Goal: Task Accomplishment & Management: Manage account settings

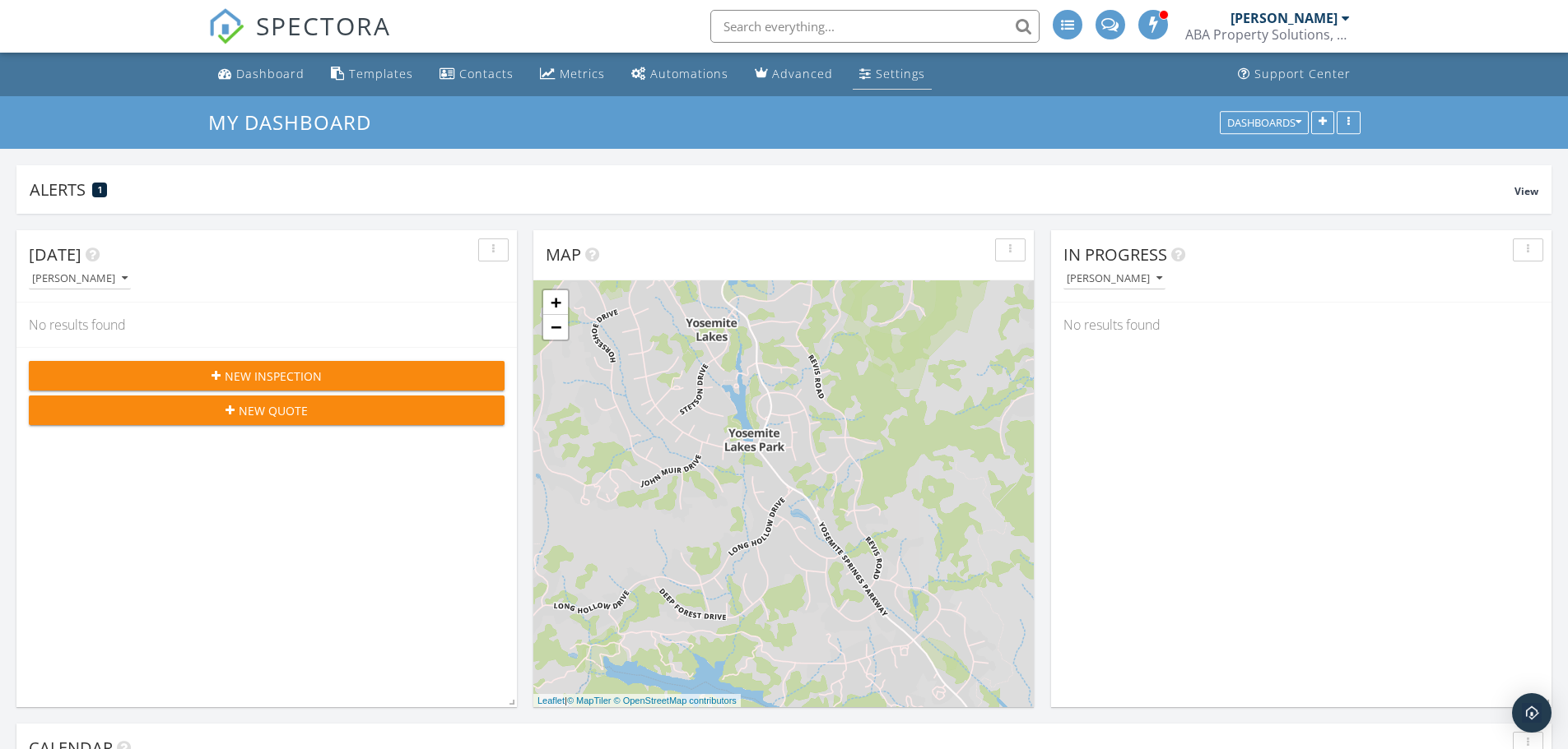
click at [886, 73] on div "Settings" at bounding box center [900, 73] width 50 height 16
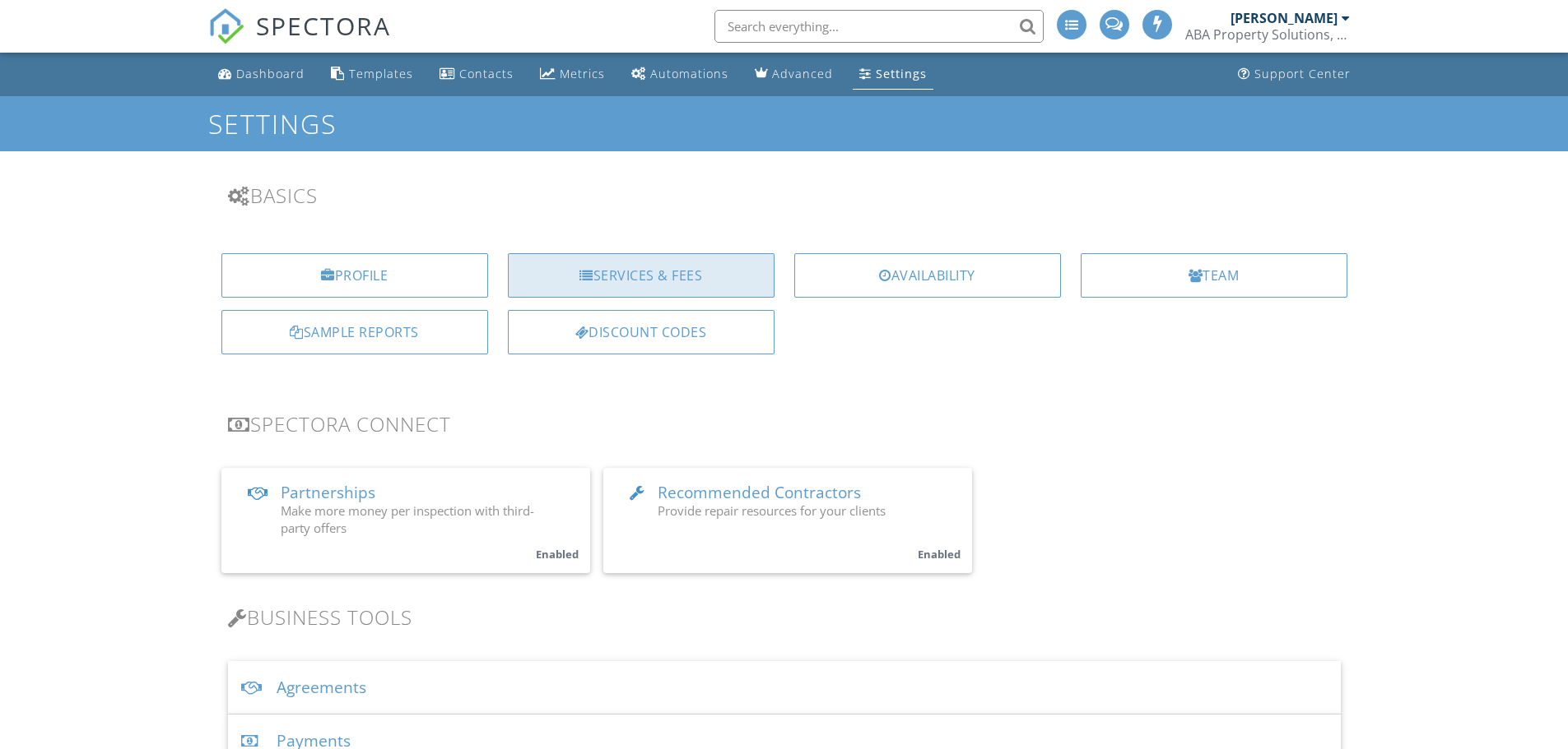
click at [649, 279] on div "Services & Fees" at bounding box center [641, 276] width 267 height 45
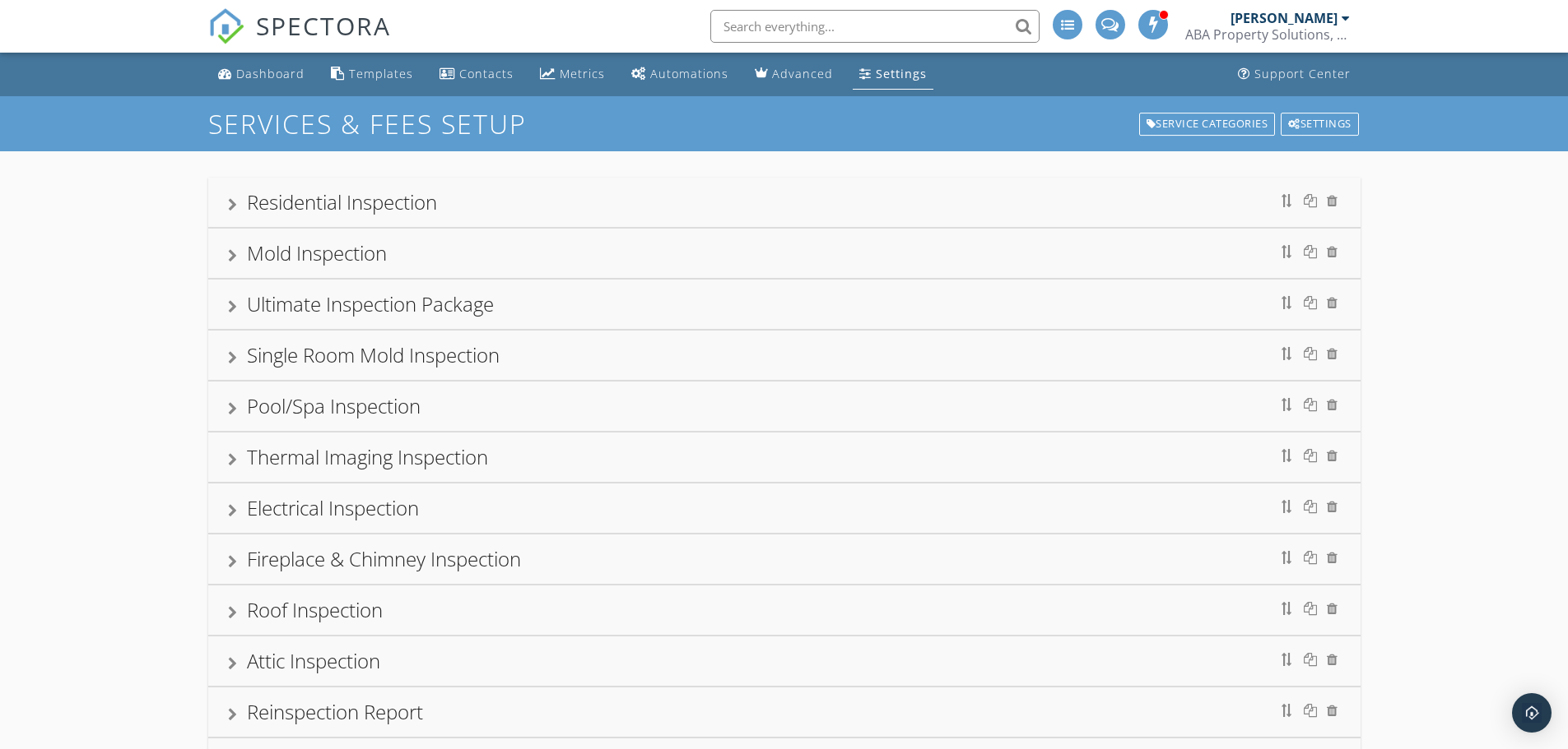
click at [536, 357] on div "Single Room Mold Inspection" at bounding box center [784, 355] width 1113 height 30
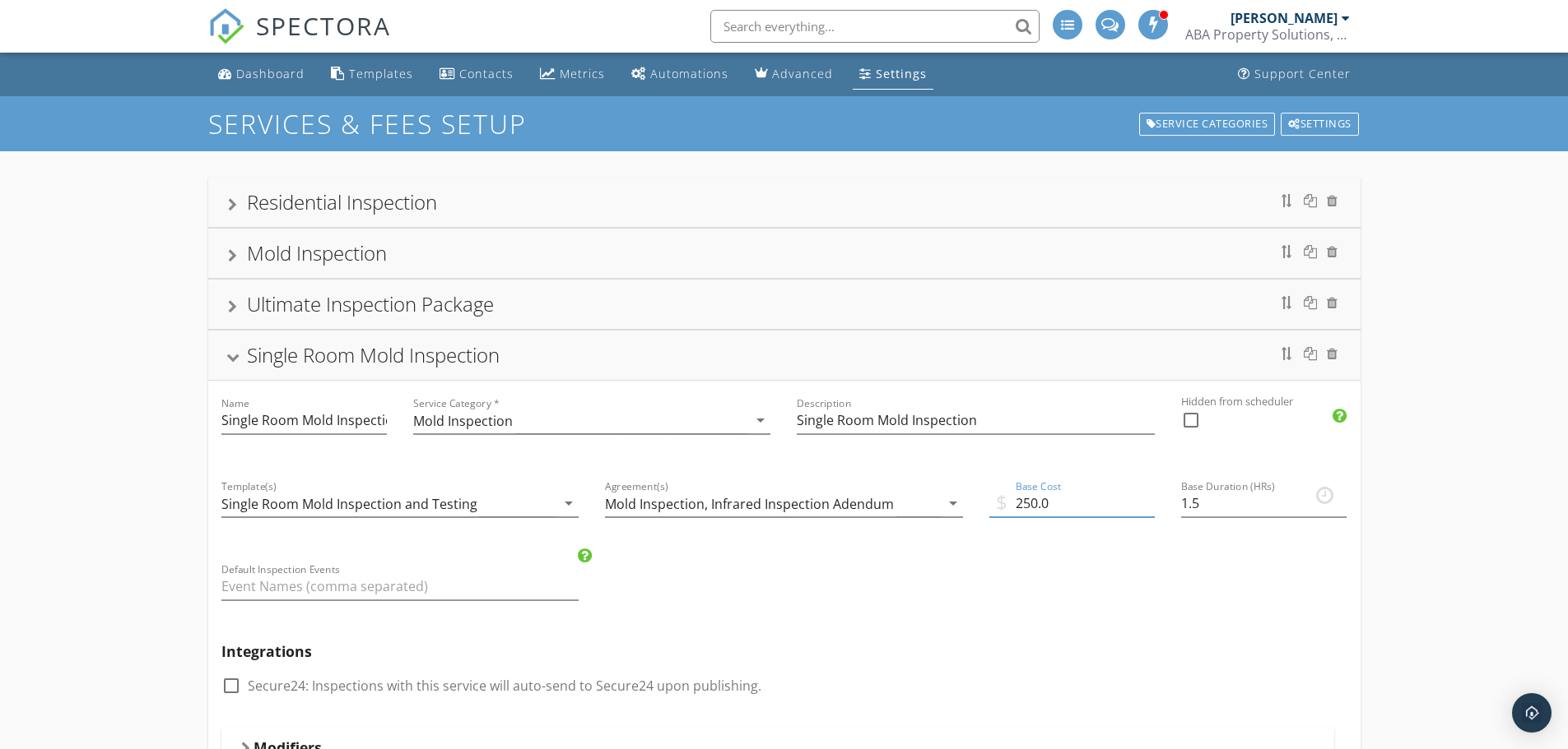
click at [1035, 504] on input "250.0" at bounding box center [1071, 504] width 165 height 27
type input "295.0"
click at [429, 258] on div "Mold Inspection" at bounding box center [784, 254] width 1113 height 30
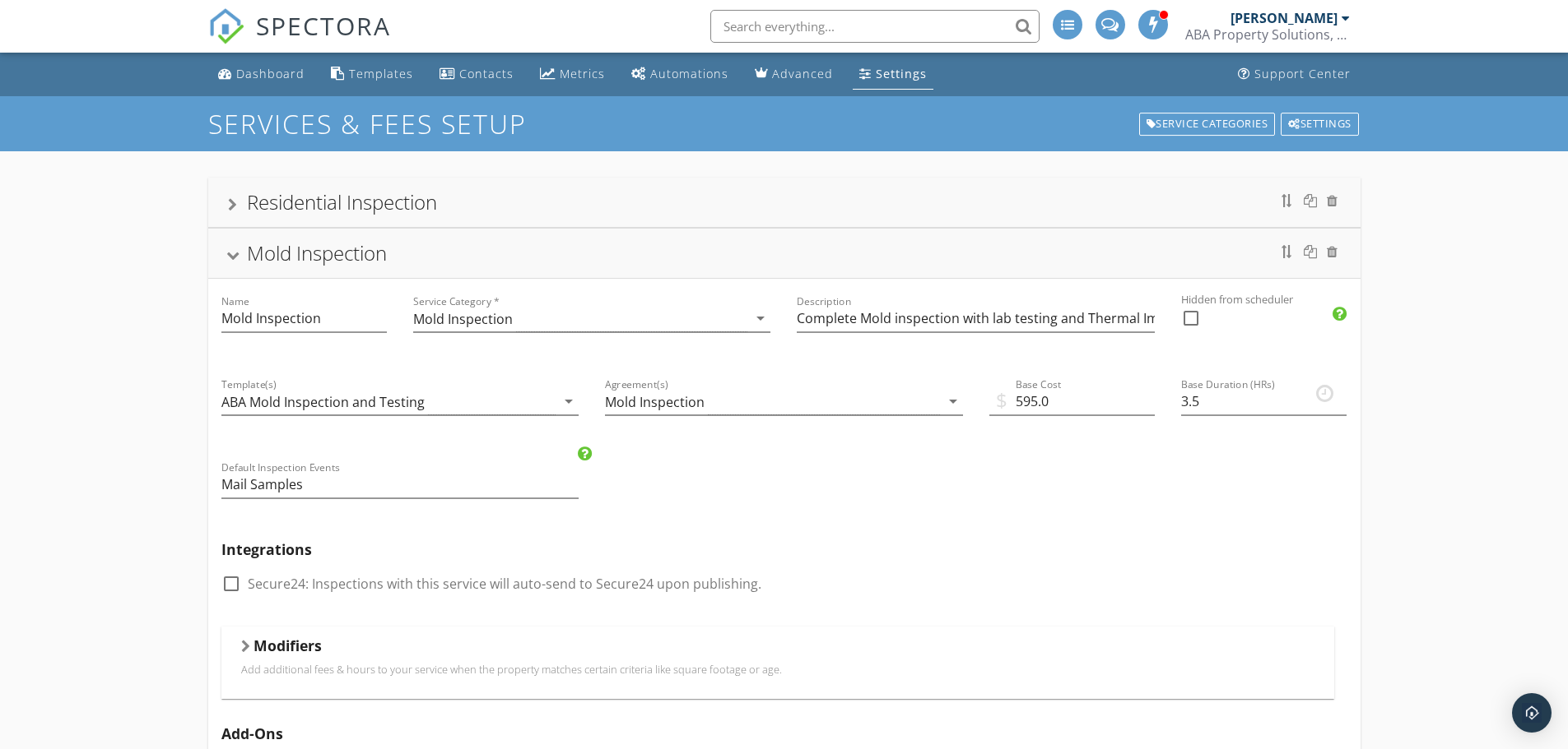
click at [296, 640] on h5 "Modifiers" at bounding box center [287, 646] width 69 height 17
click at [1023, 401] on input "595.0" at bounding box center [1071, 401] width 165 height 27
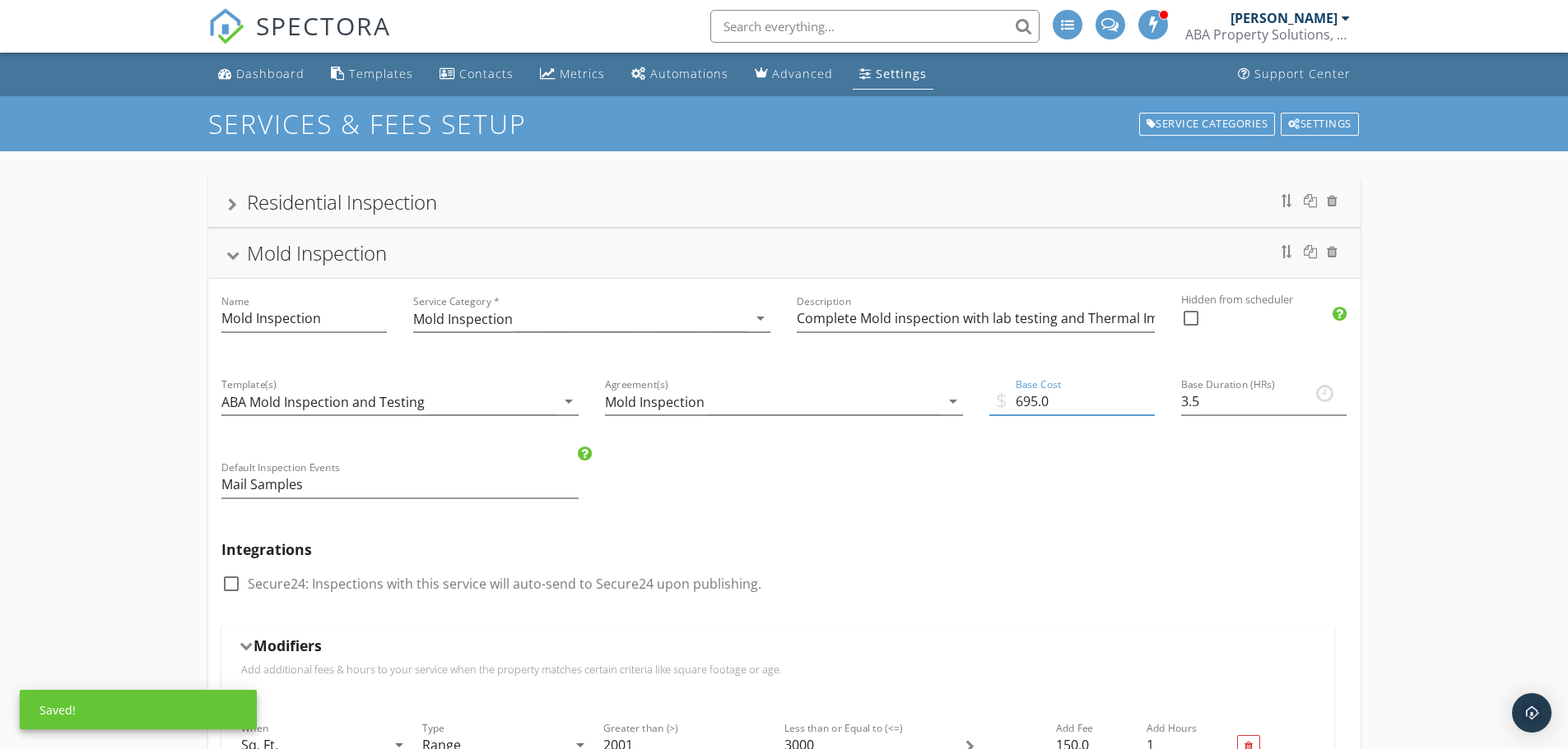
type input "695.0"
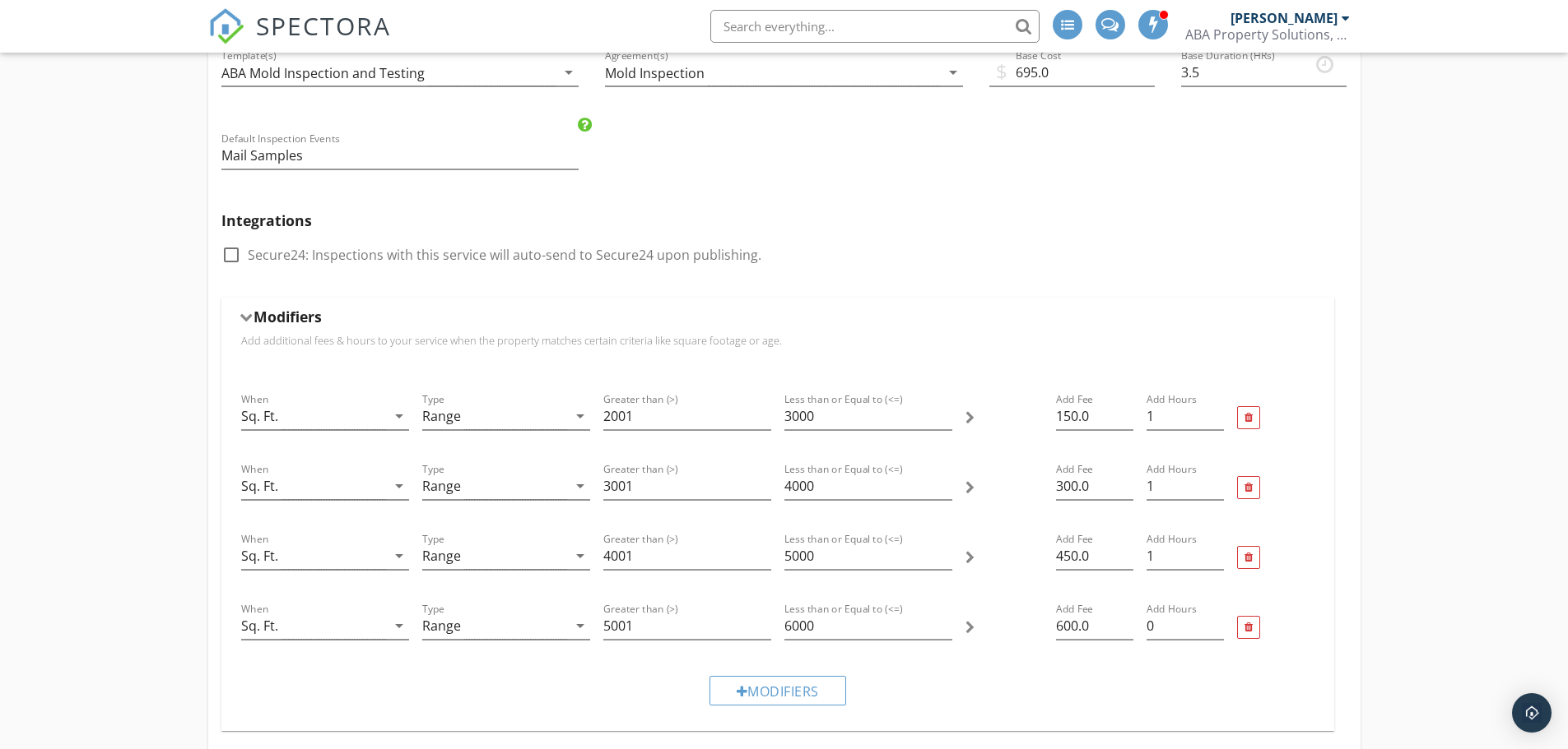
scroll to position [987, 0]
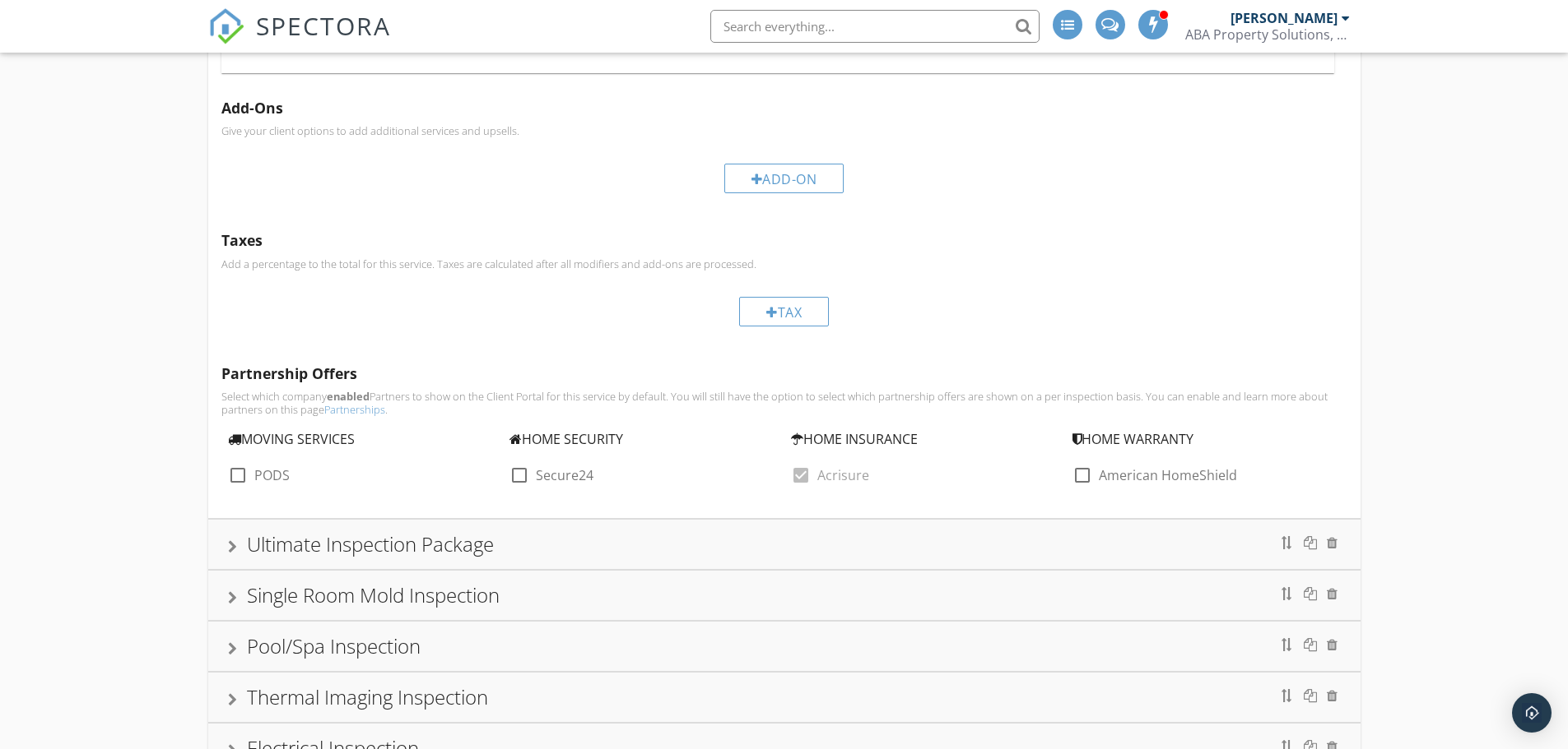
click at [1138, 545] on div "Ultimate Inspection Package" at bounding box center [784, 544] width 1113 height 30
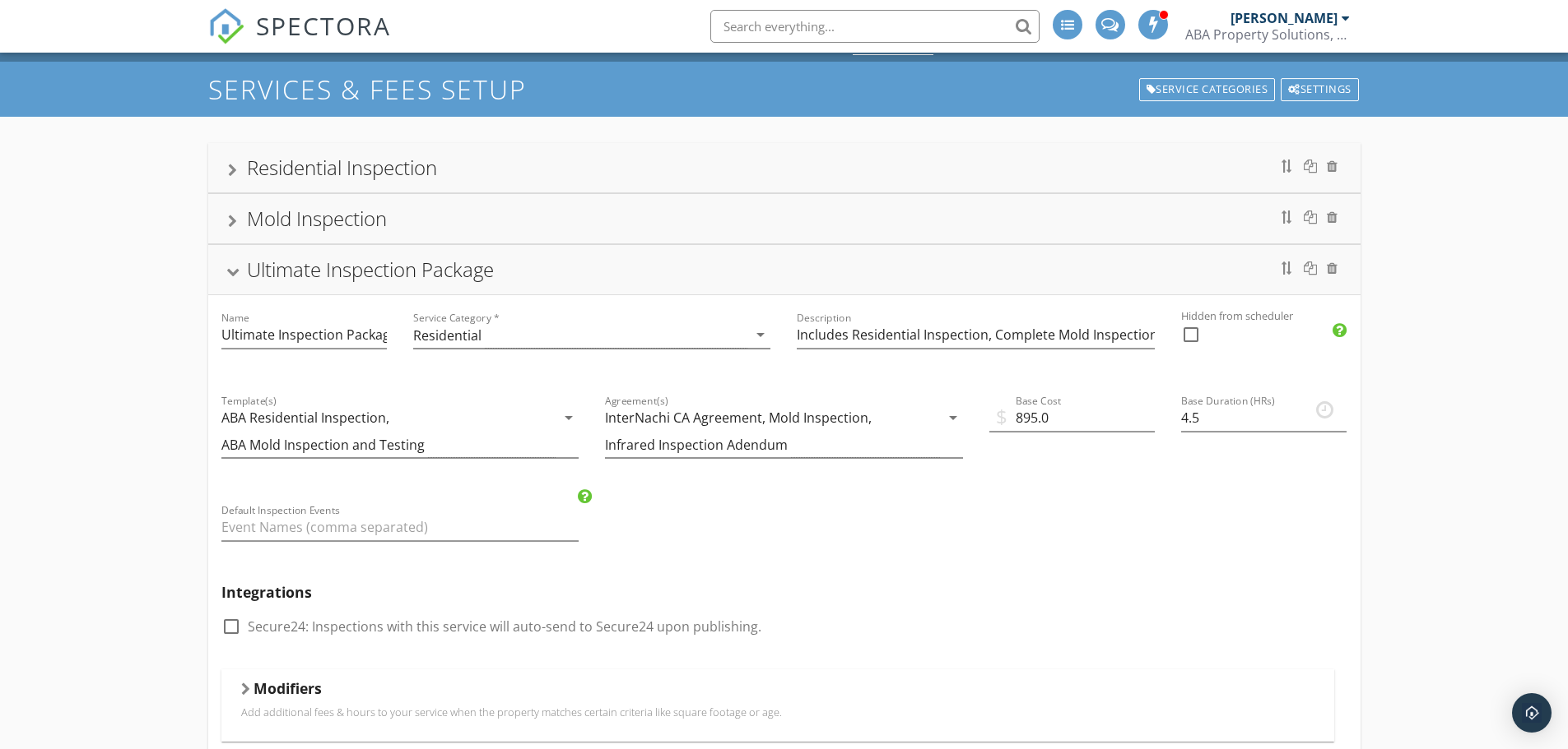
scroll to position [0, 0]
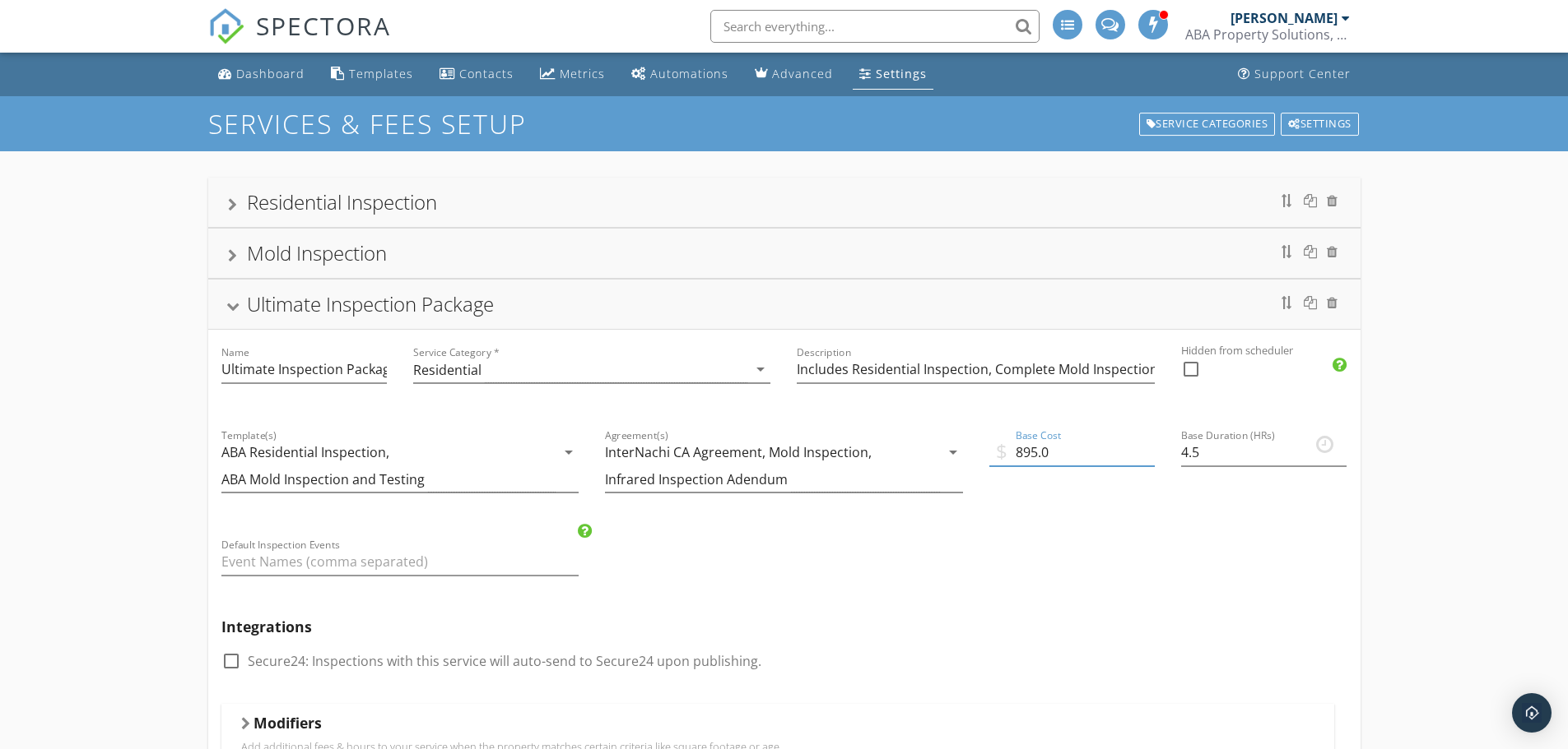
click at [1022, 453] on input "895.0" at bounding box center [1071, 453] width 165 height 27
type input "995.0"
click at [749, 215] on div "Residential Inspection" at bounding box center [784, 202] width 1113 height 30
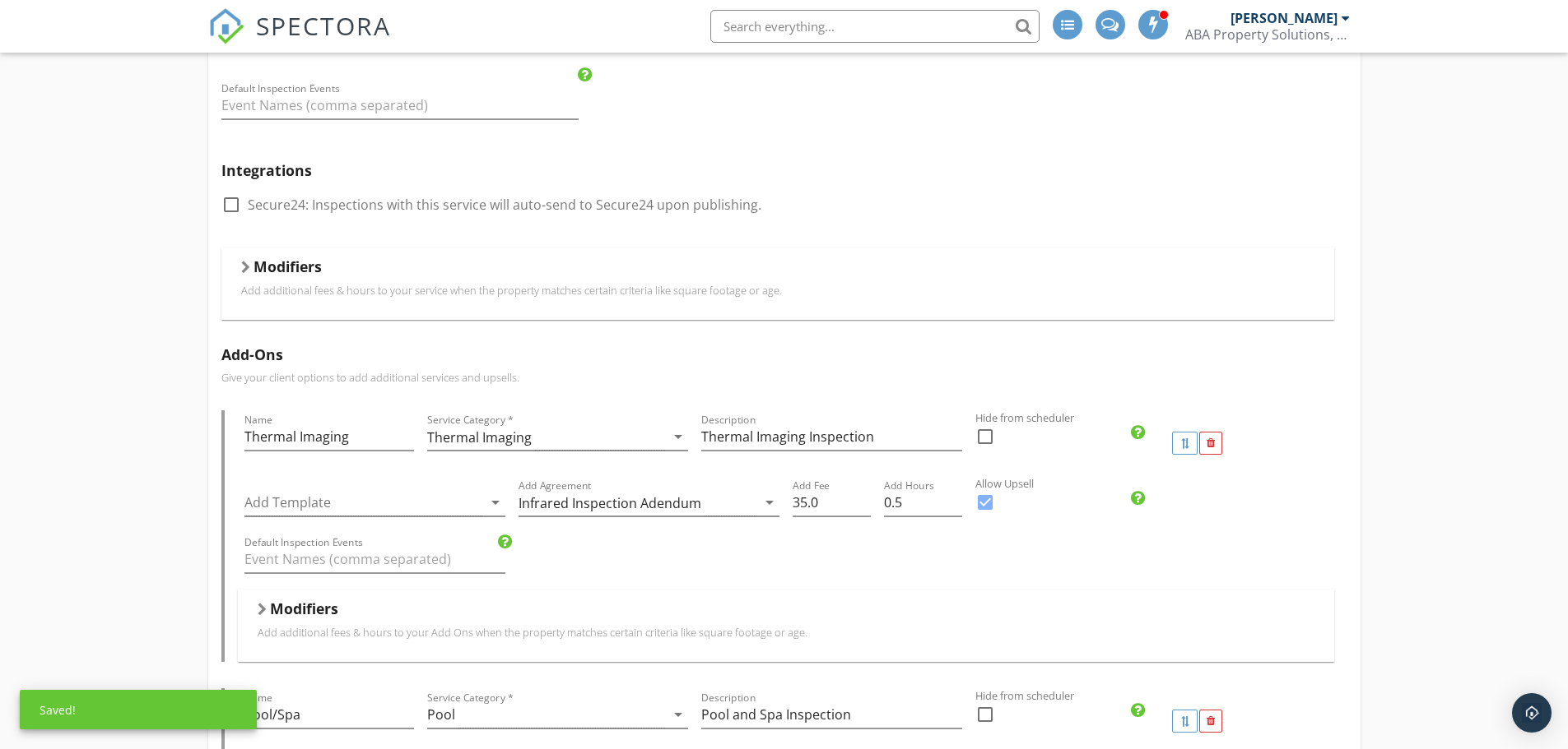
scroll to position [329, 0]
click at [328, 607] on h5 "Modifiers" at bounding box center [304, 608] width 69 height 17
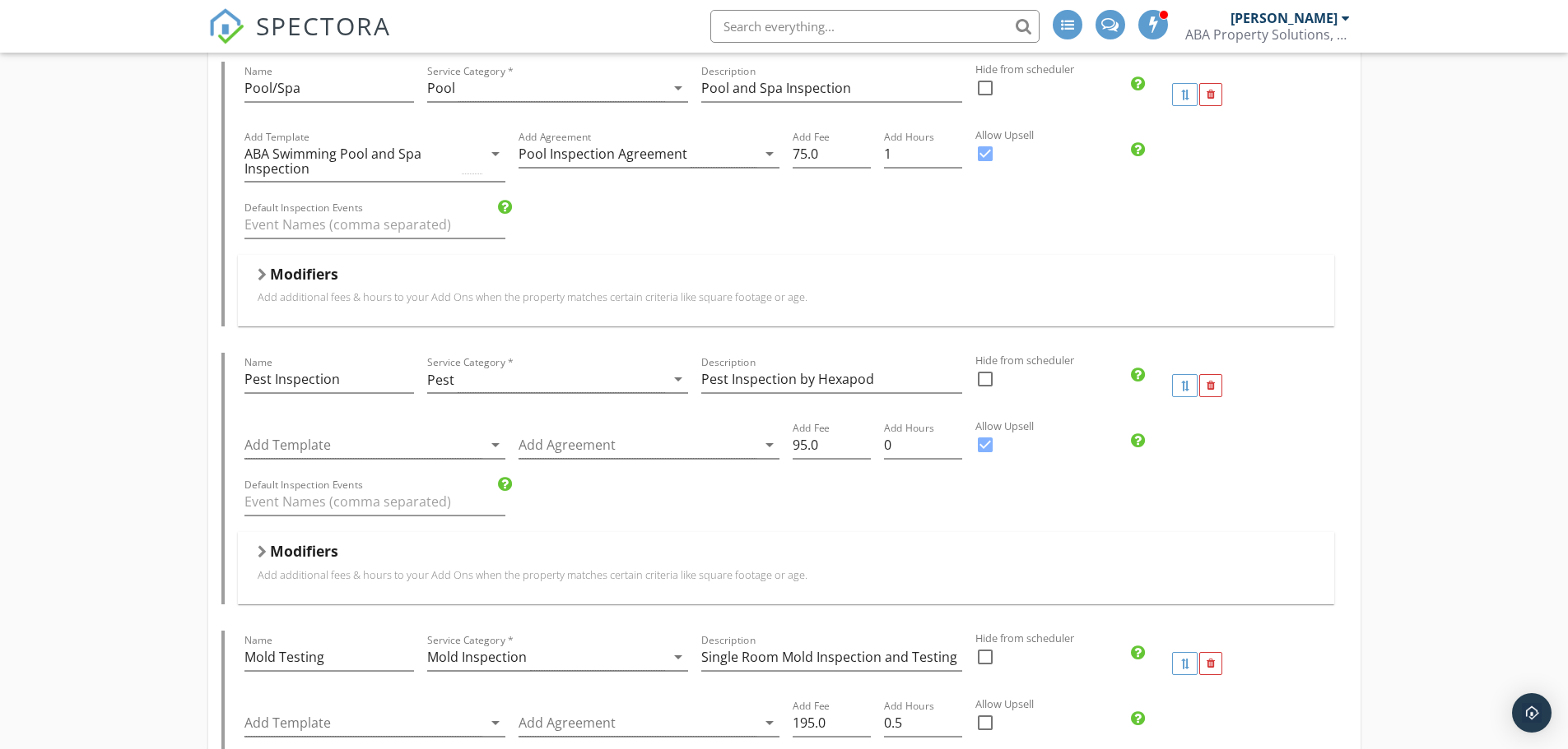
scroll to position [1645, 0]
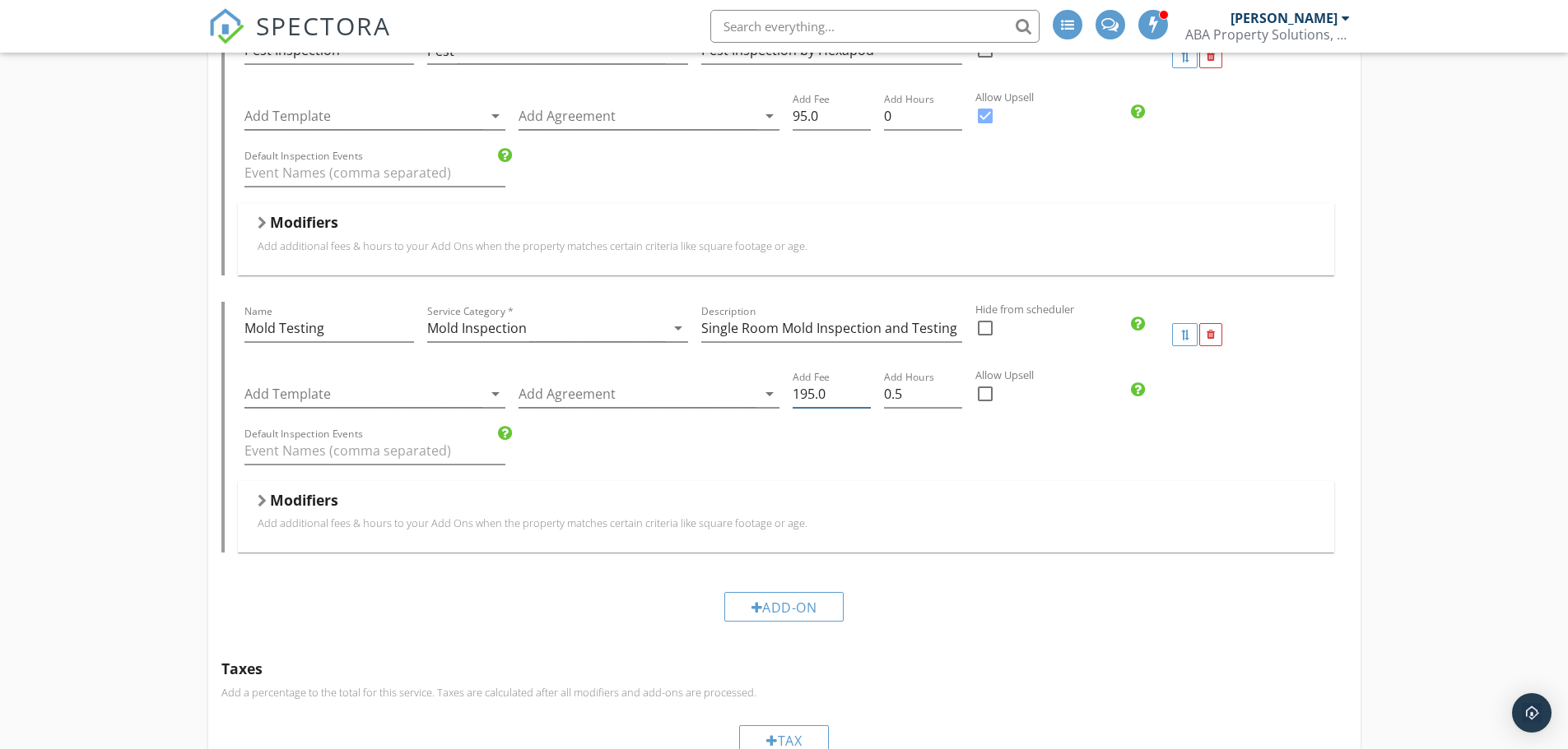
click at [797, 392] on input "195.0" at bounding box center [831, 394] width 78 height 27
type input "295.0"
click at [964, 581] on div "Add-On" at bounding box center [784, 606] width 1126 height 55
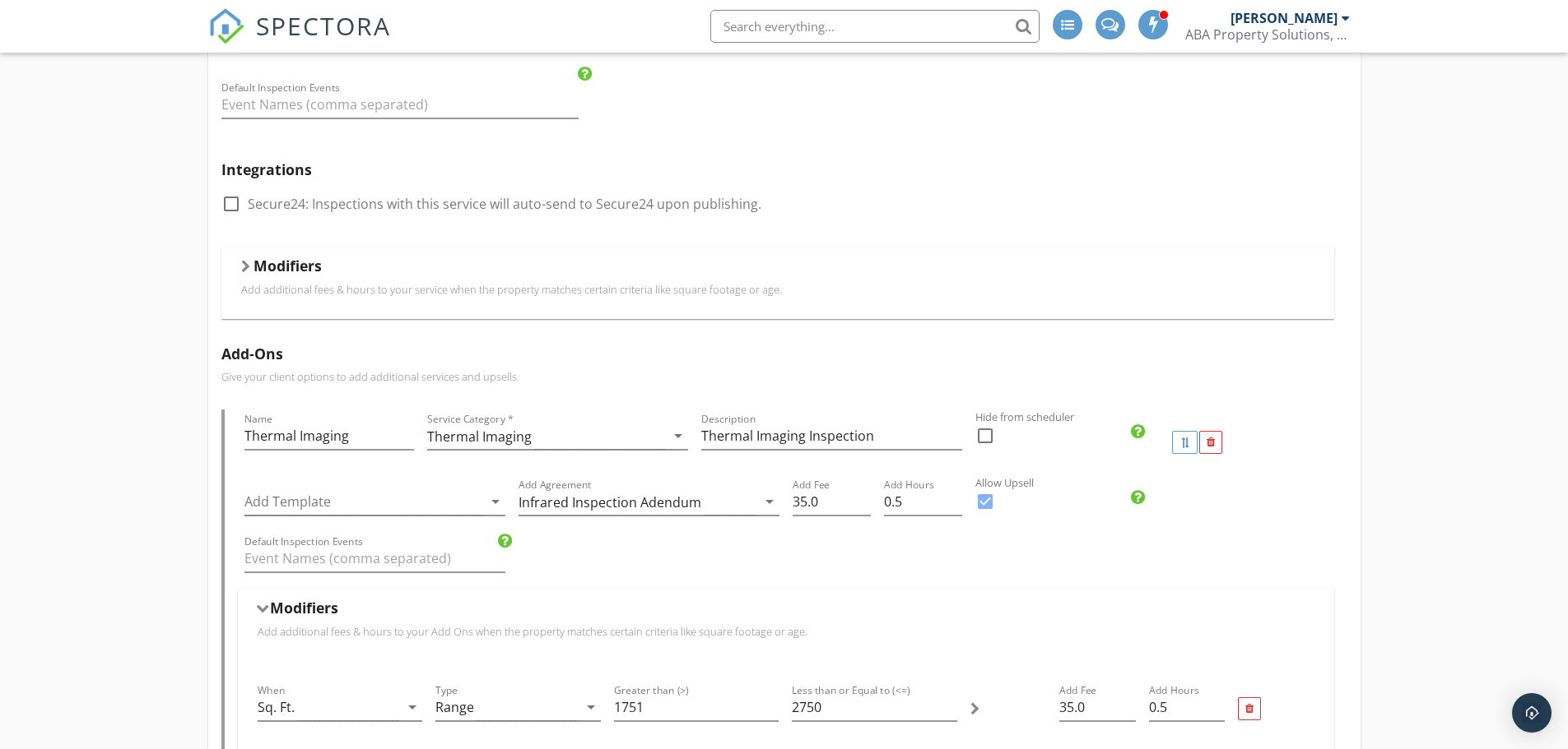
scroll to position [0, 0]
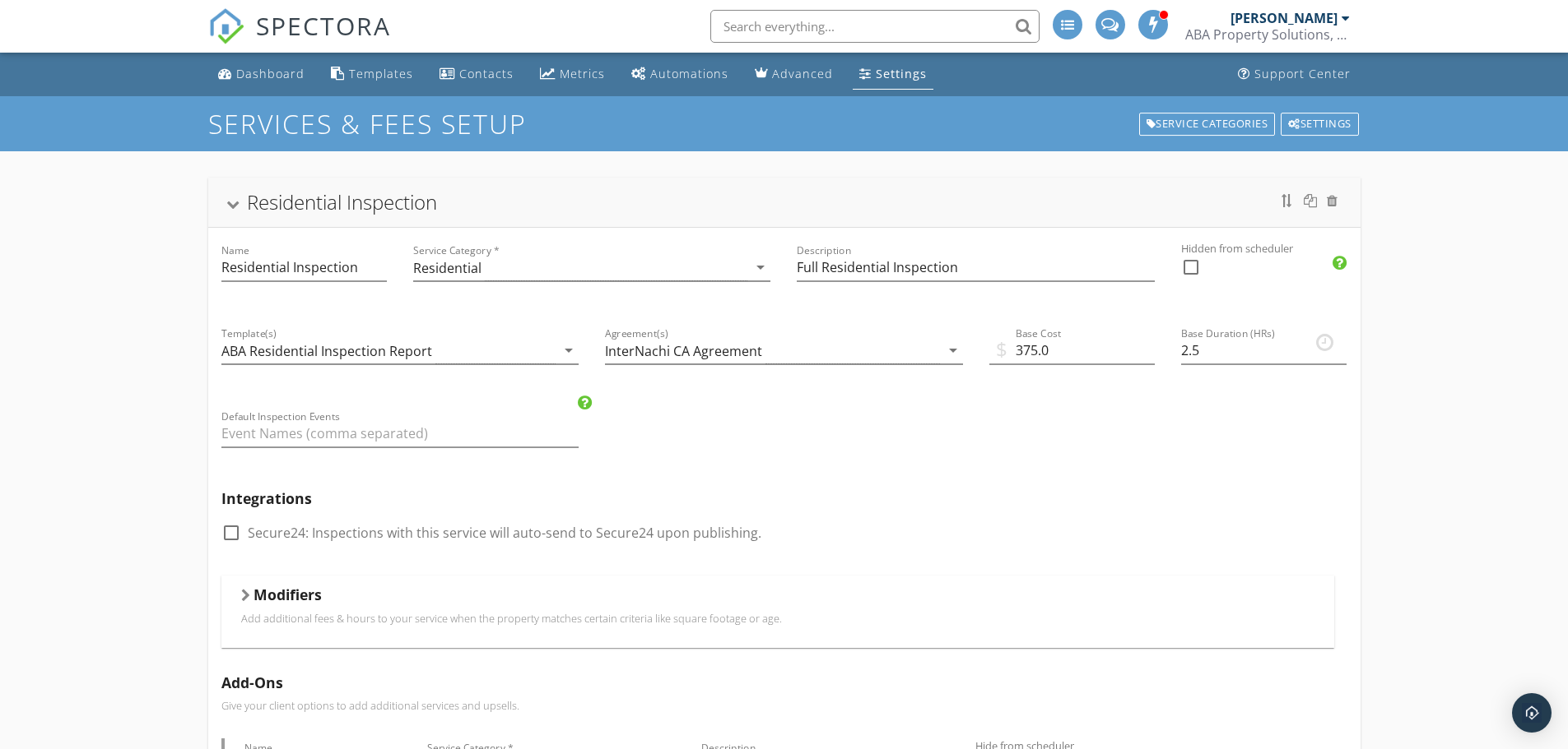
click at [296, 586] on h5 "Modifiers" at bounding box center [287, 595] width 69 height 17
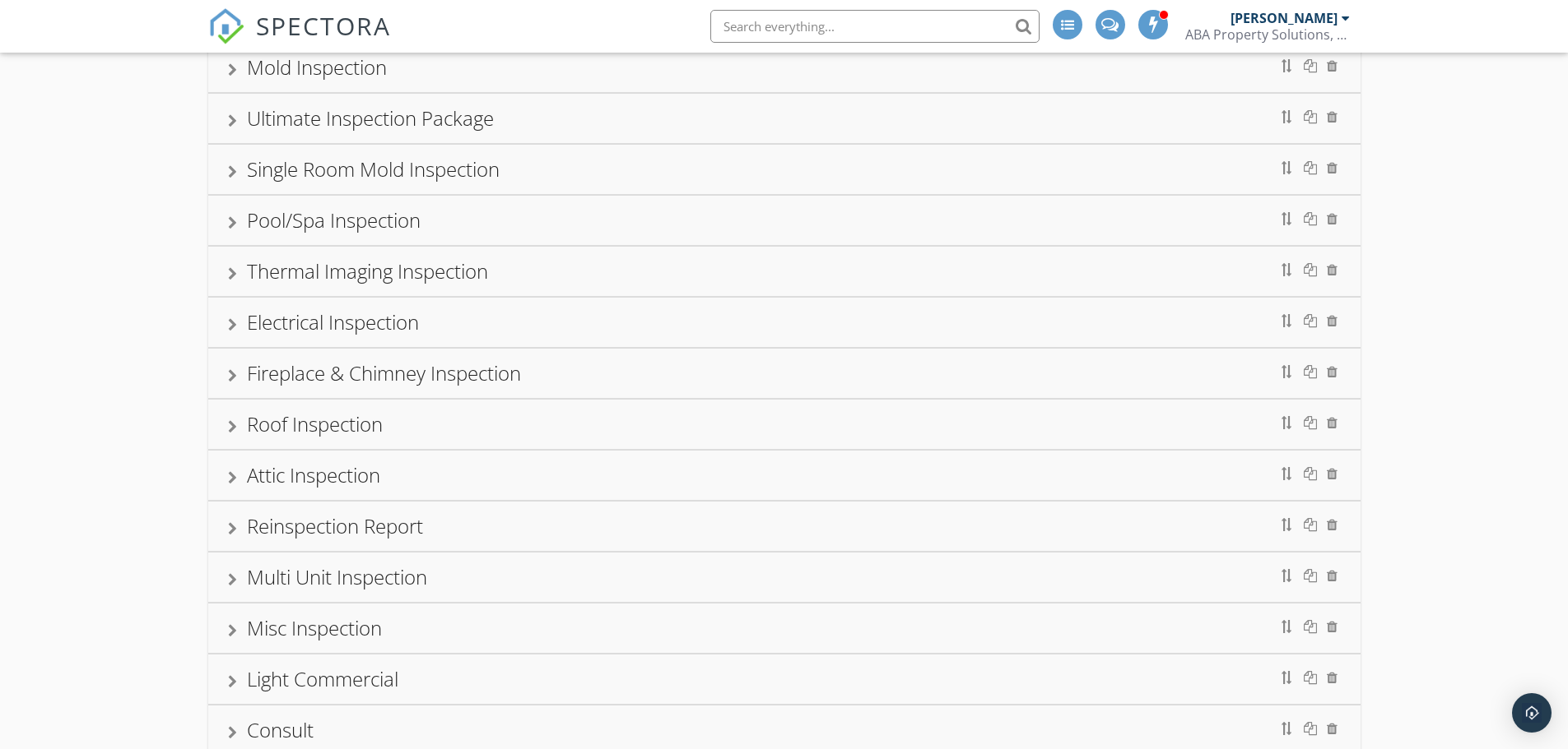
scroll to position [3290, 0]
click at [593, 276] on div "Thermal Imaging Inspection" at bounding box center [784, 271] width 1113 height 30
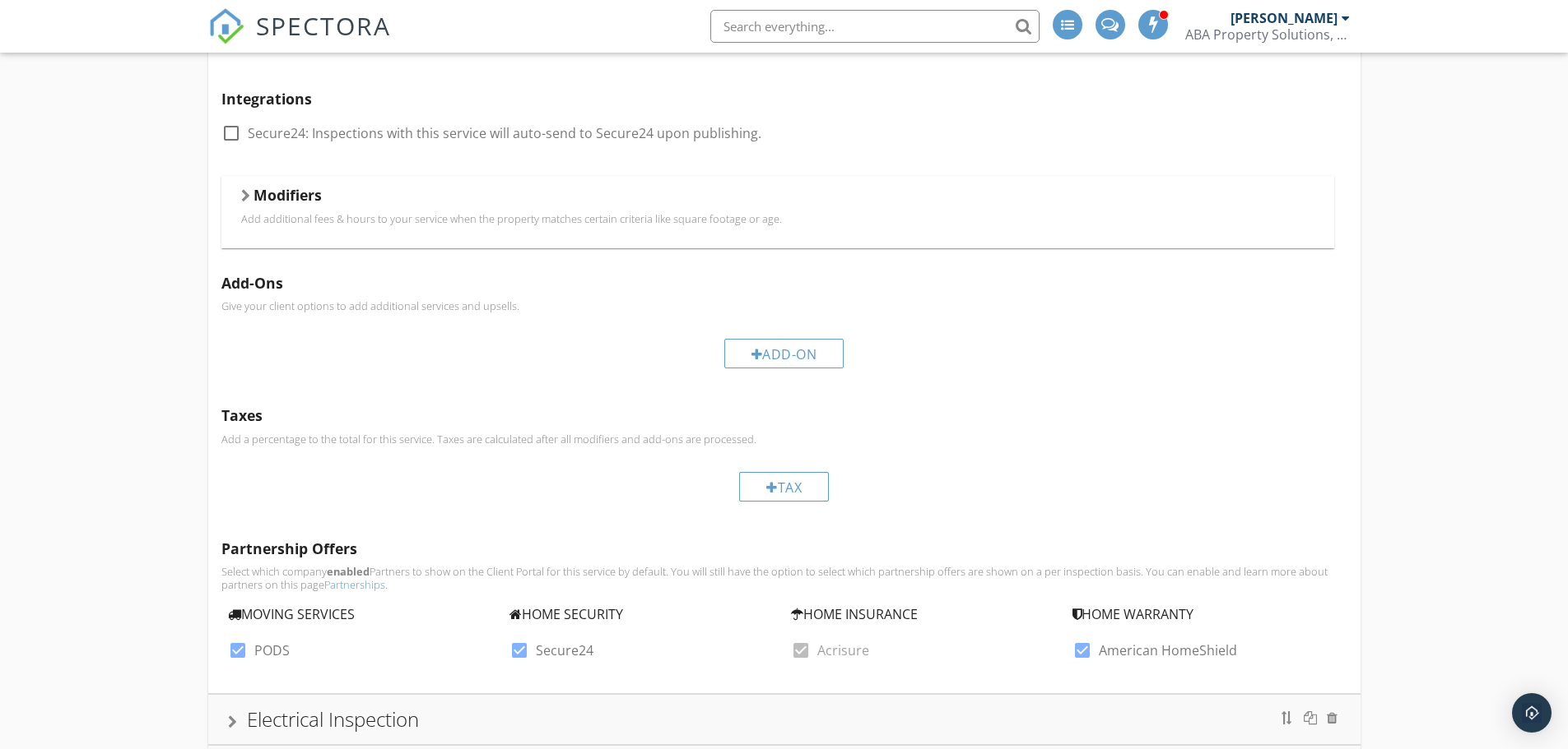
scroll to position [1230, 0]
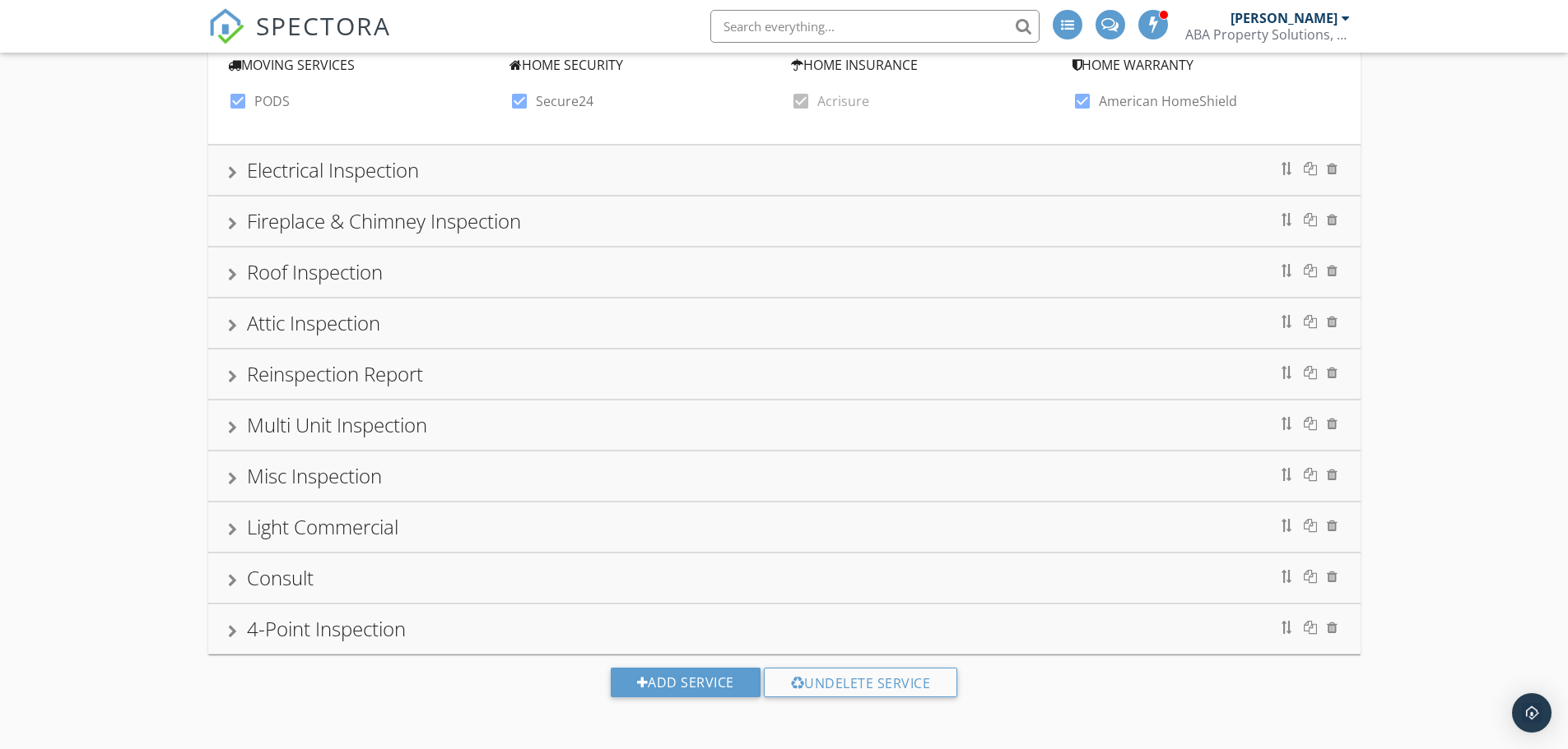
click at [483, 282] on div "Roof Inspection" at bounding box center [784, 273] width 1113 height 30
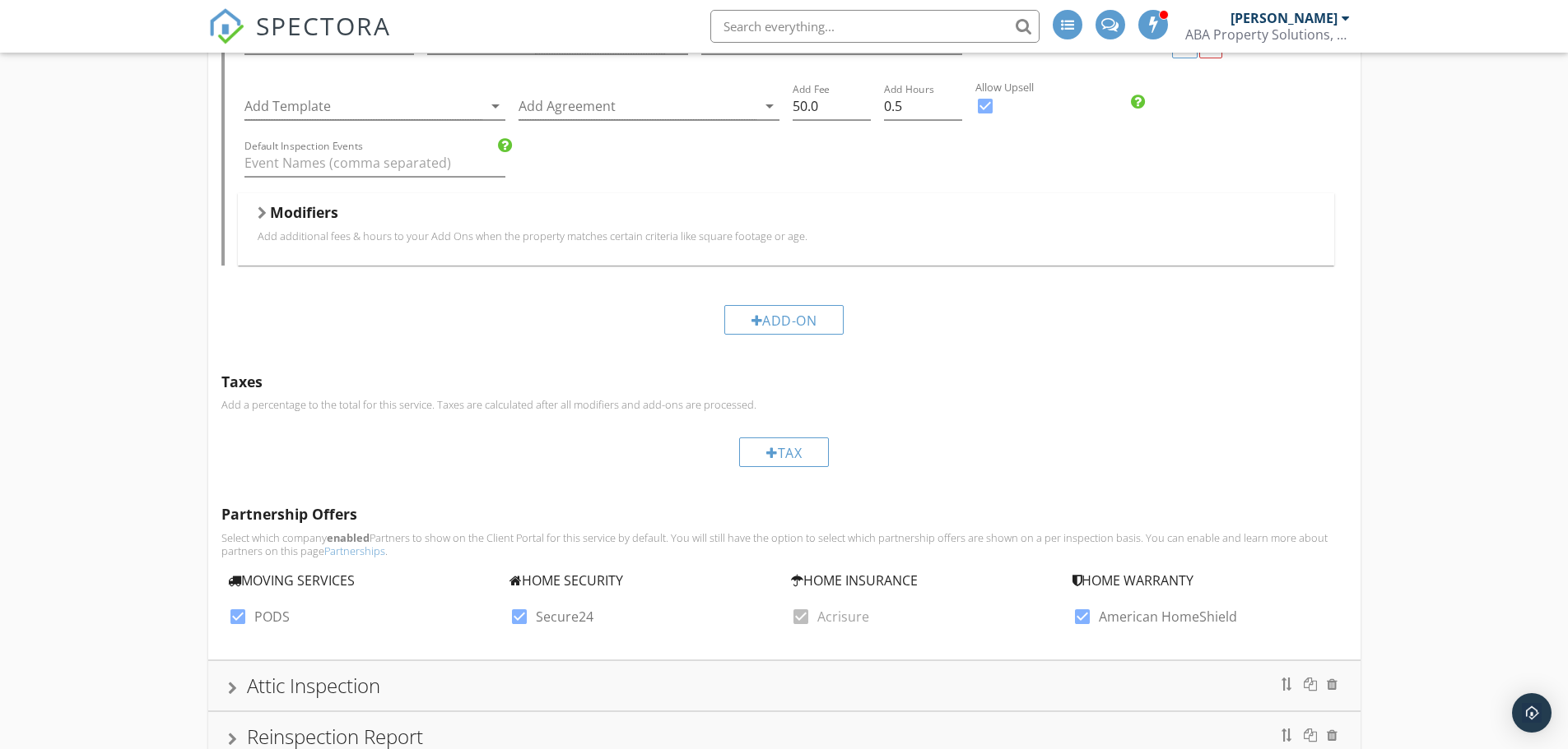
scroll to position [1462, 0]
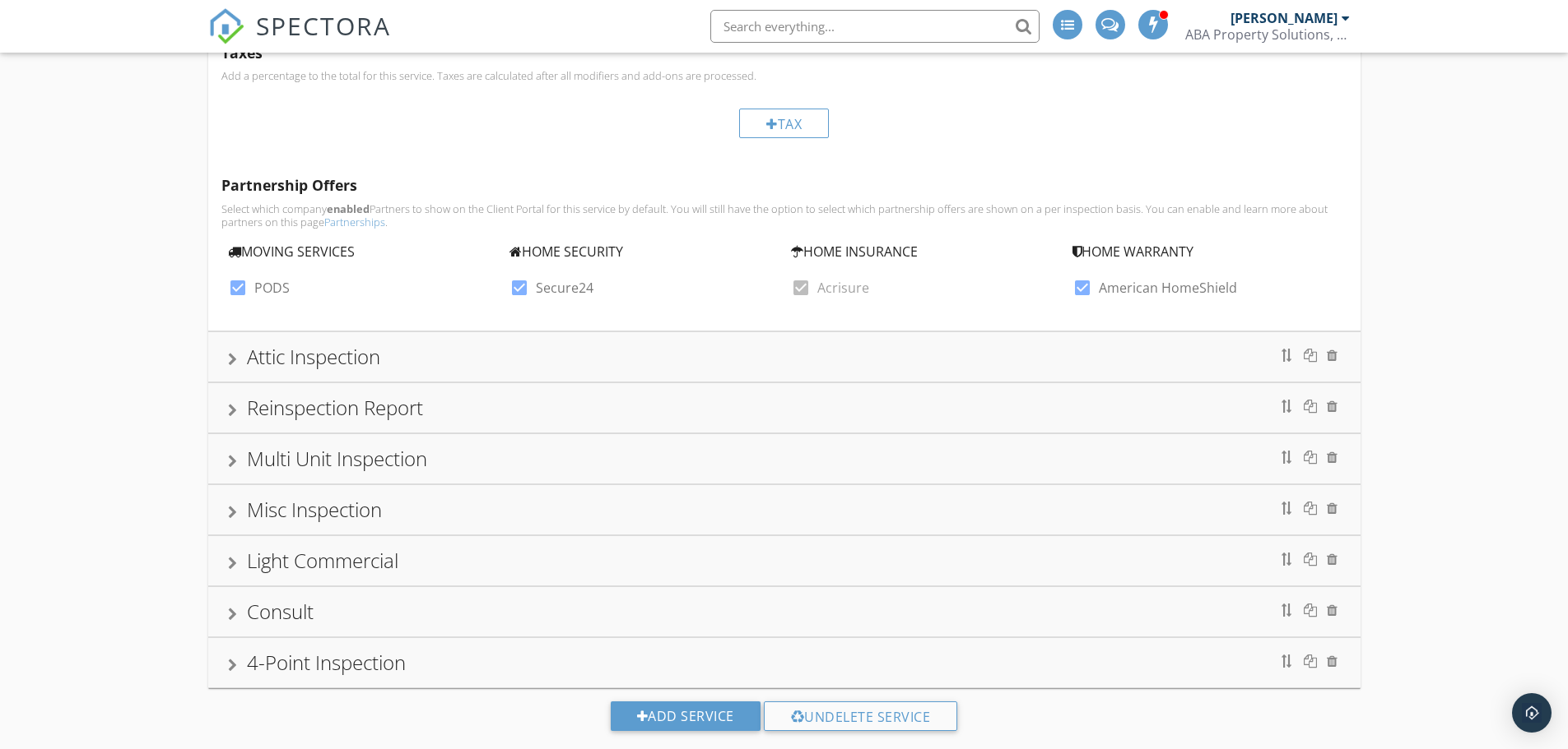
click at [734, 405] on div "Reinspection Report" at bounding box center [784, 408] width 1113 height 30
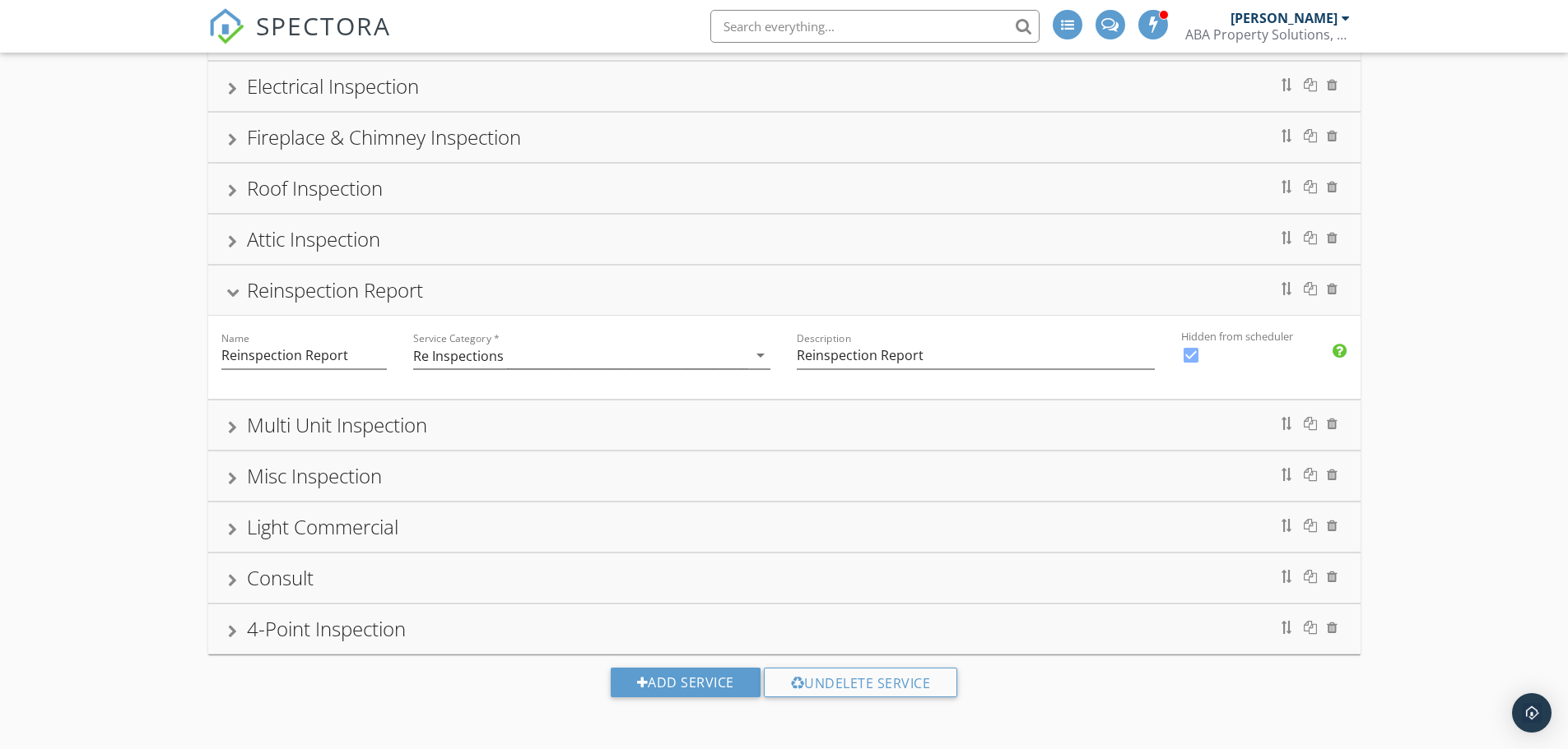
scroll to position [600, 0]
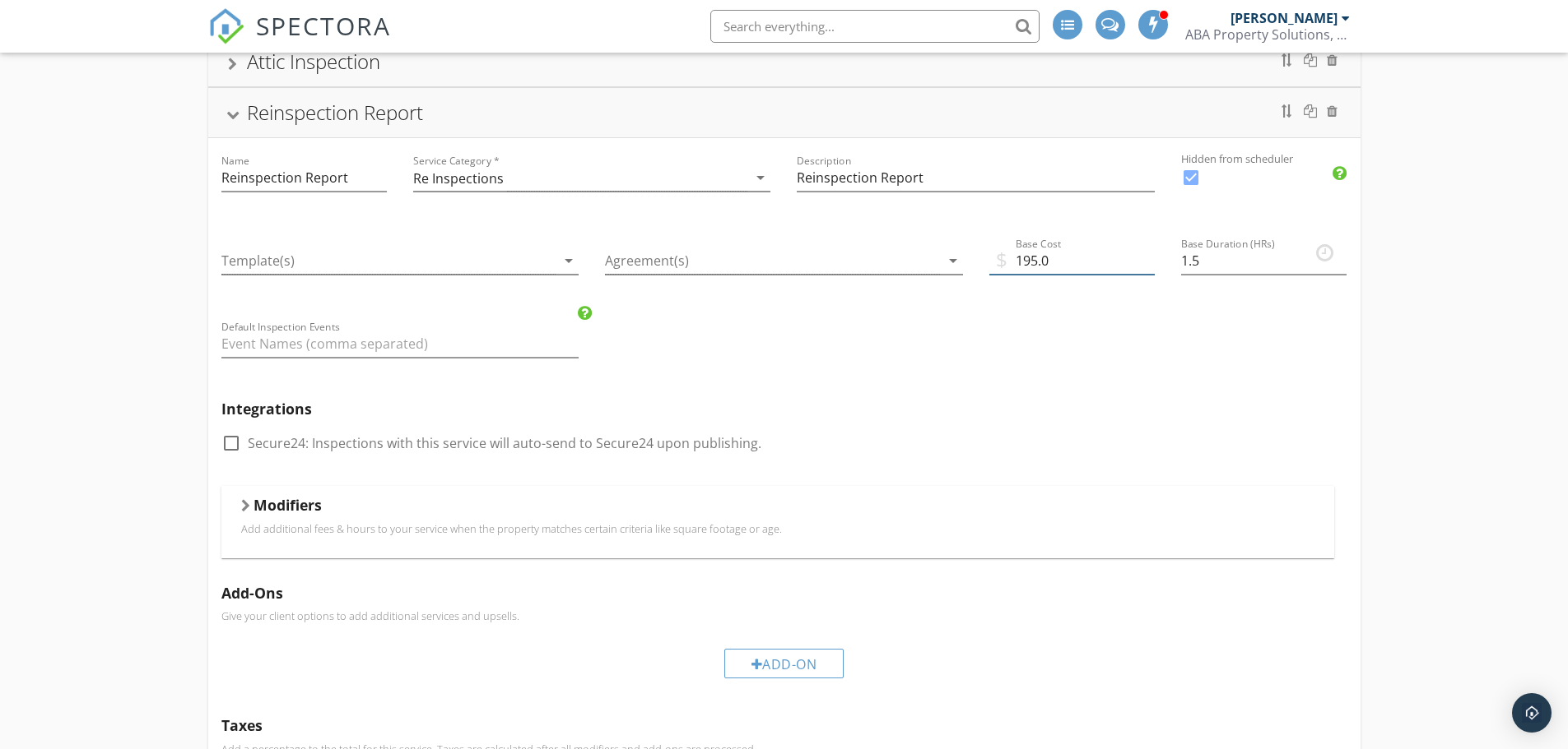
click at [1021, 261] on input "195.0" at bounding box center [1071, 261] width 165 height 27
type input "295.0"
click at [1081, 426] on div "Integrations check_box_outline_blank Secure24: Inspections with this service wi…" at bounding box center [784, 437] width 1152 height 99
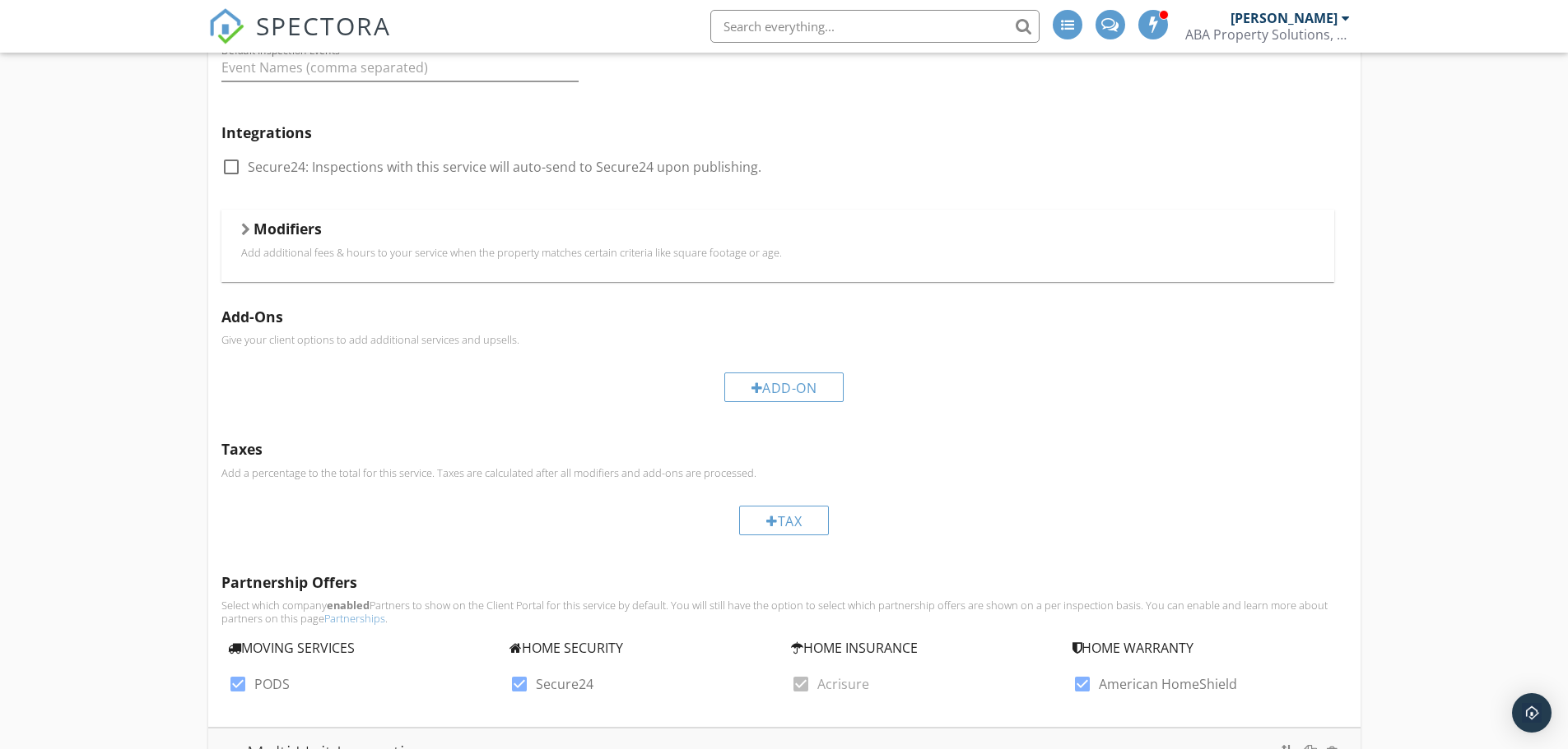
scroll to position [875, 0]
click at [269, 223] on h5 "Modifiers" at bounding box center [287, 230] width 69 height 17
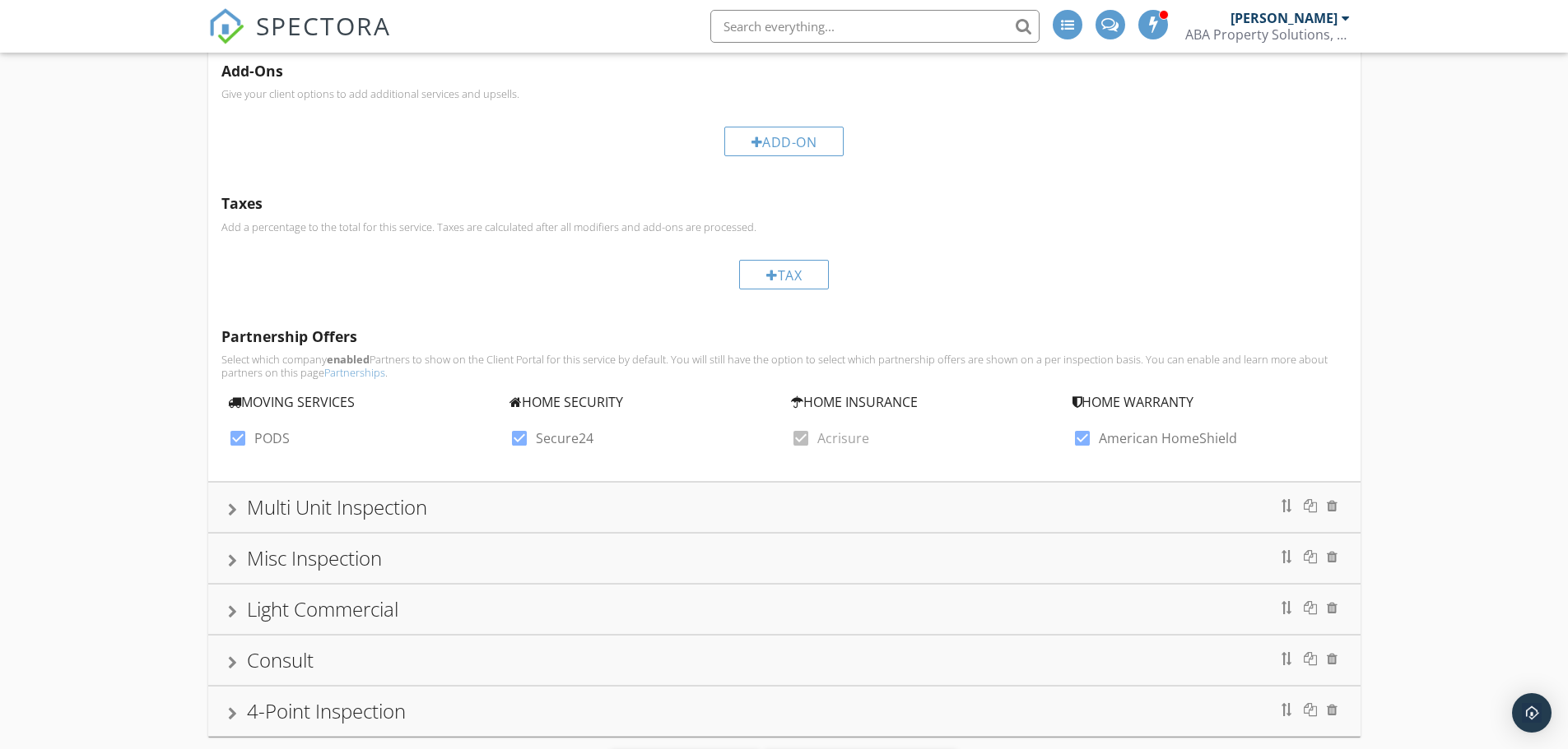
scroll to position [1204, 0]
click at [746, 513] on div "Multi Unit Inspection" at bounding box center [784, 507] width 1113 height 30
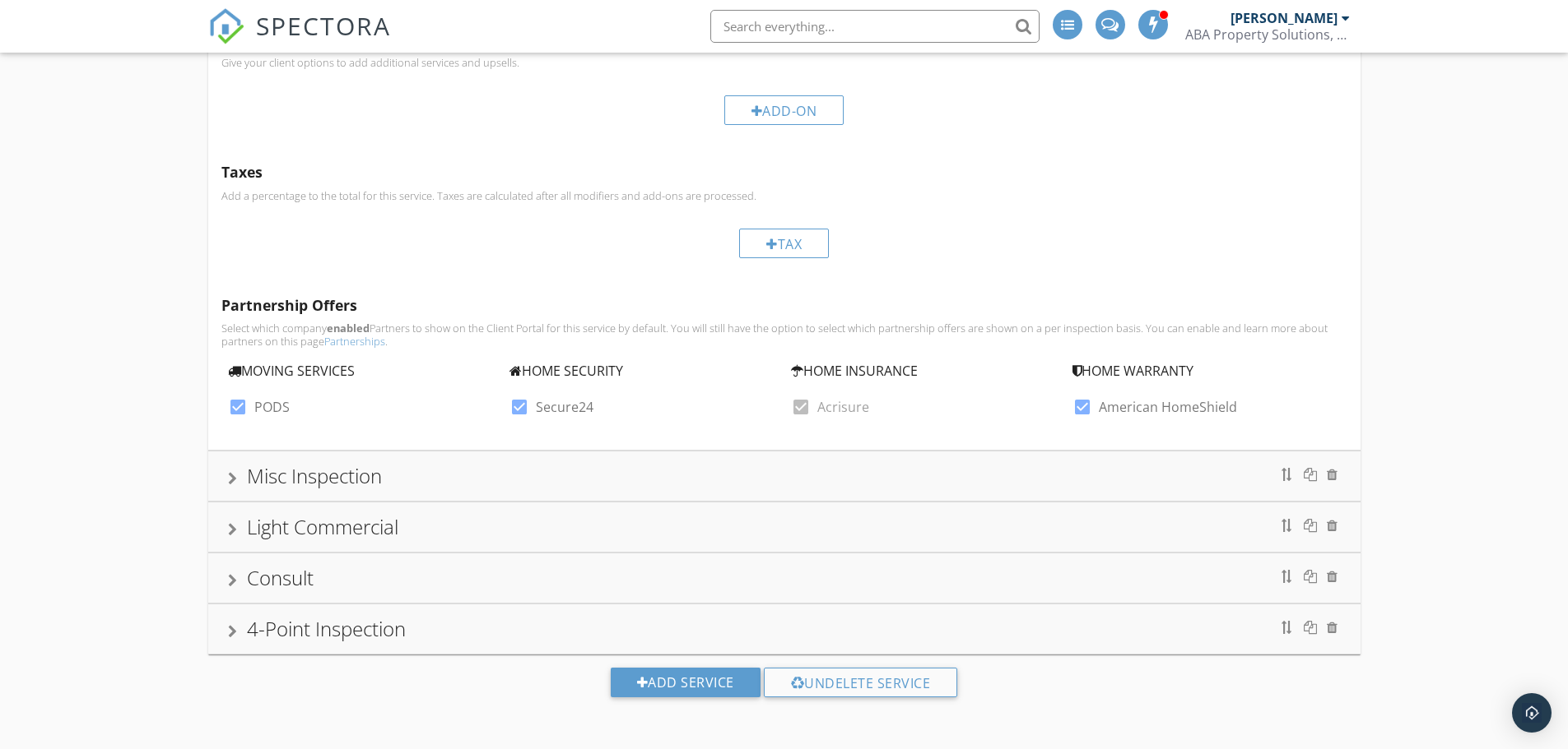
click at [725, 634] on div "4-Point Inspection" at bounding box center [784, 629] width 1113 height 30
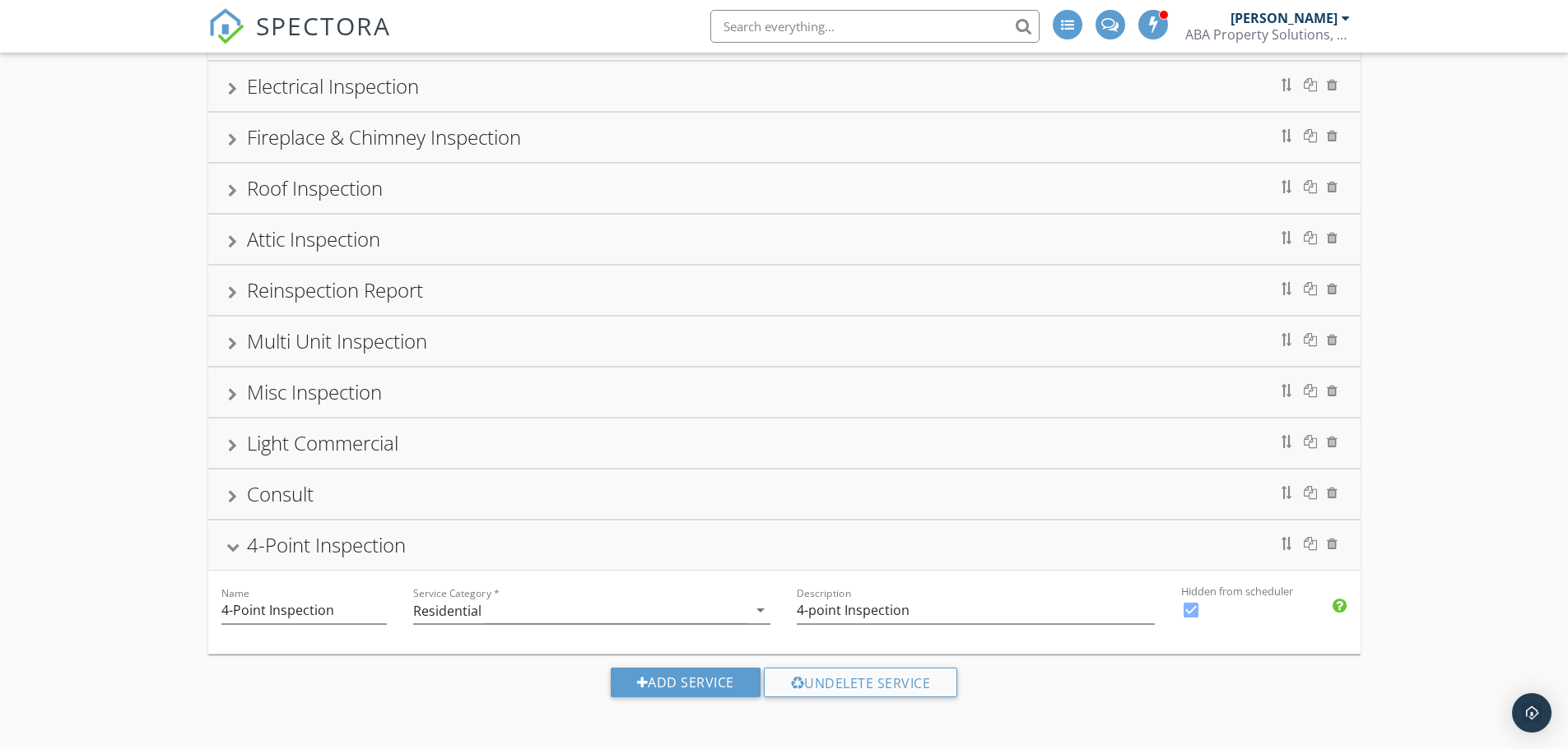
scroll to position [775, 0]
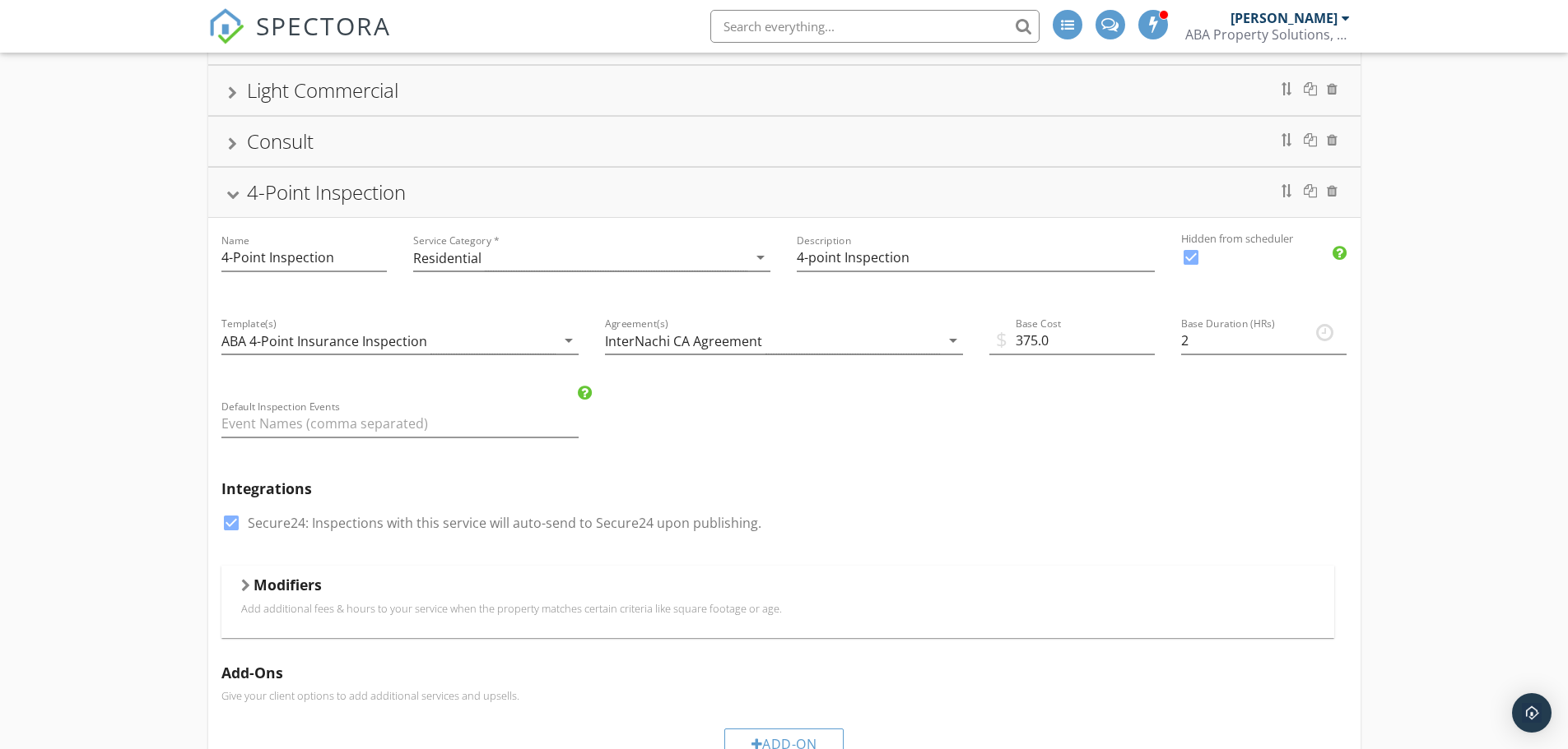
click at [302, 583] on h5 "Modifiers" at bounding box center [287, 585] width 69 height 17
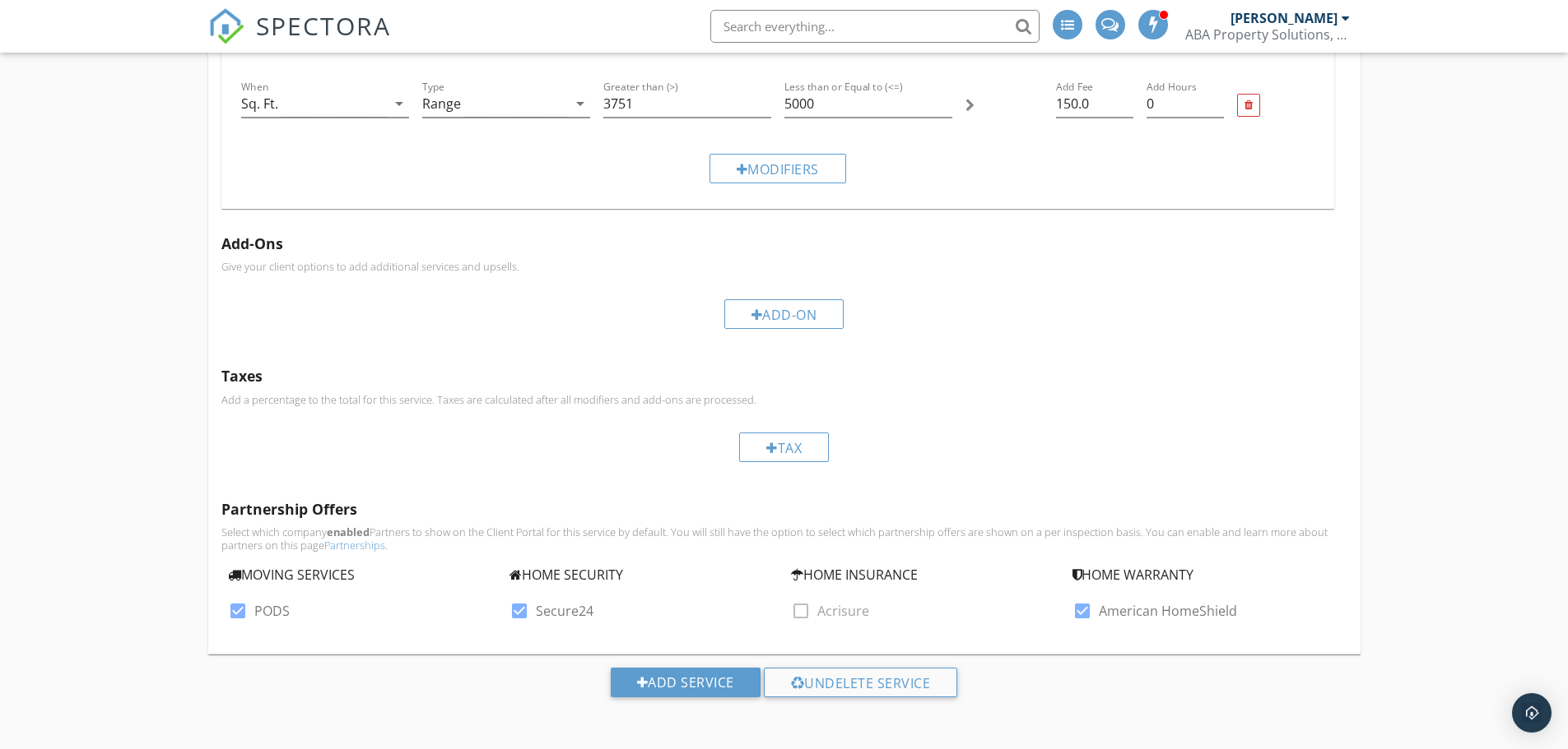
scroll to position [0, 0]
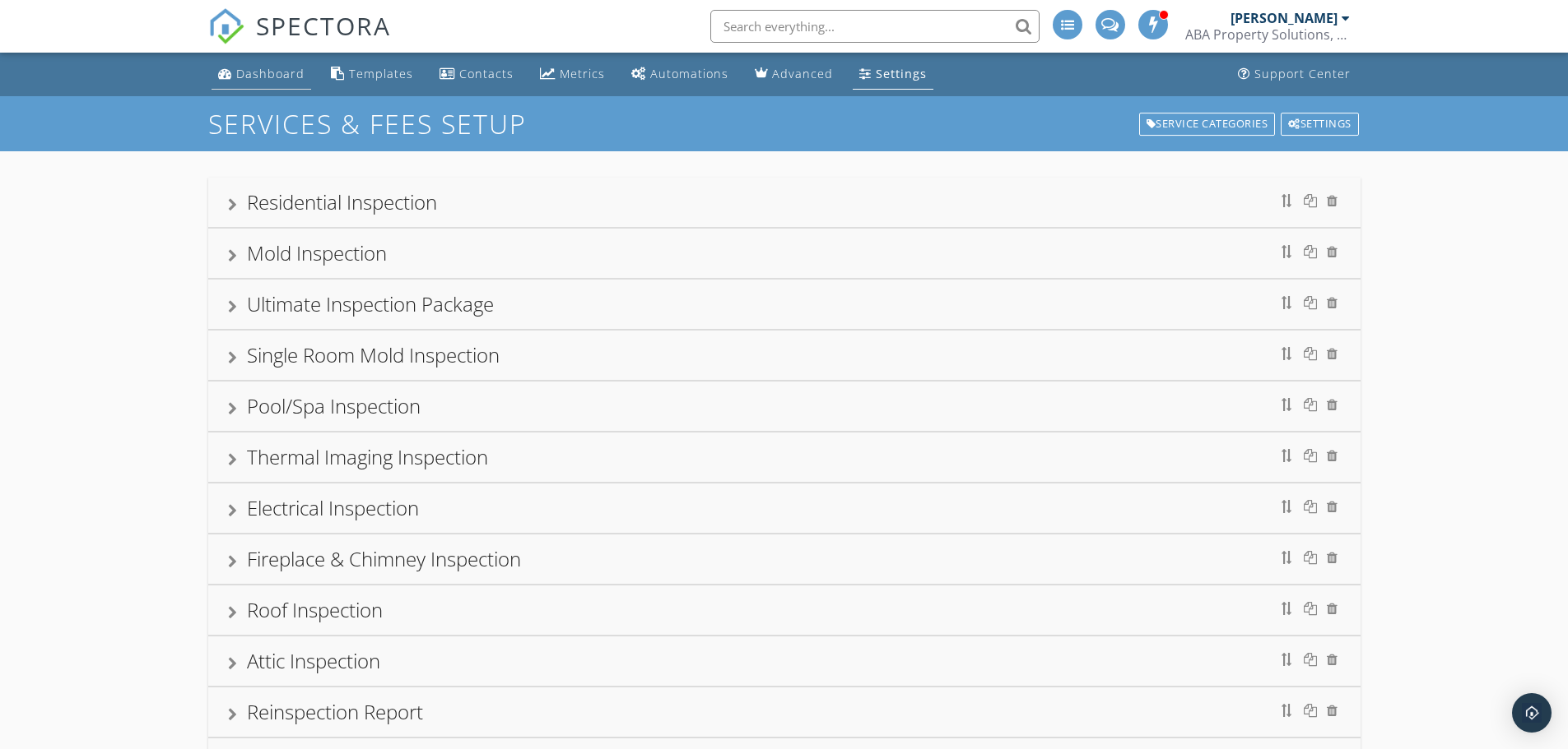
click at [275, 77] on div "Dashboard" at bounding box center [270, 73] width 69 height 16
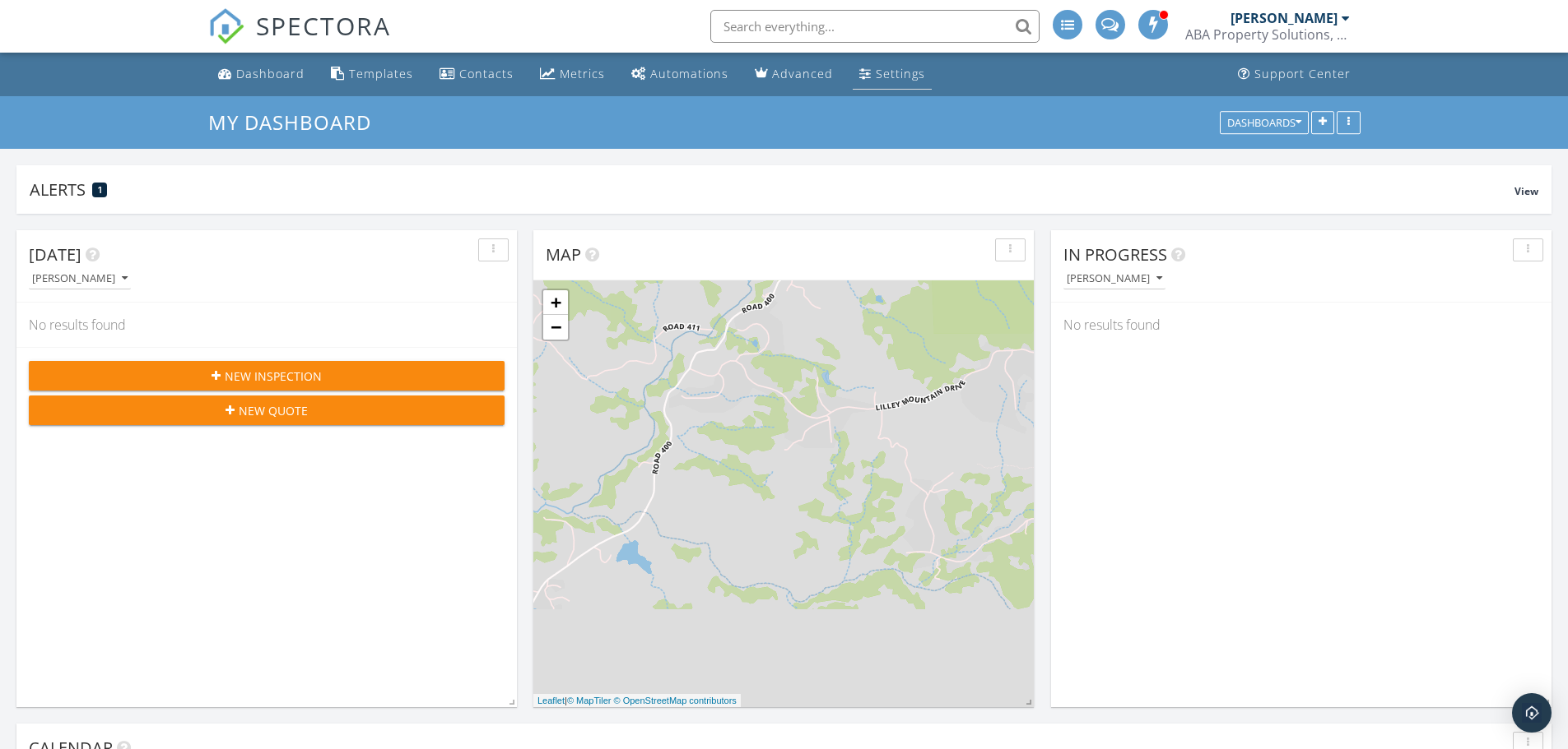
click at [864, 70] on link "Settings" at bounding box center [892, 74] width 79 height 31
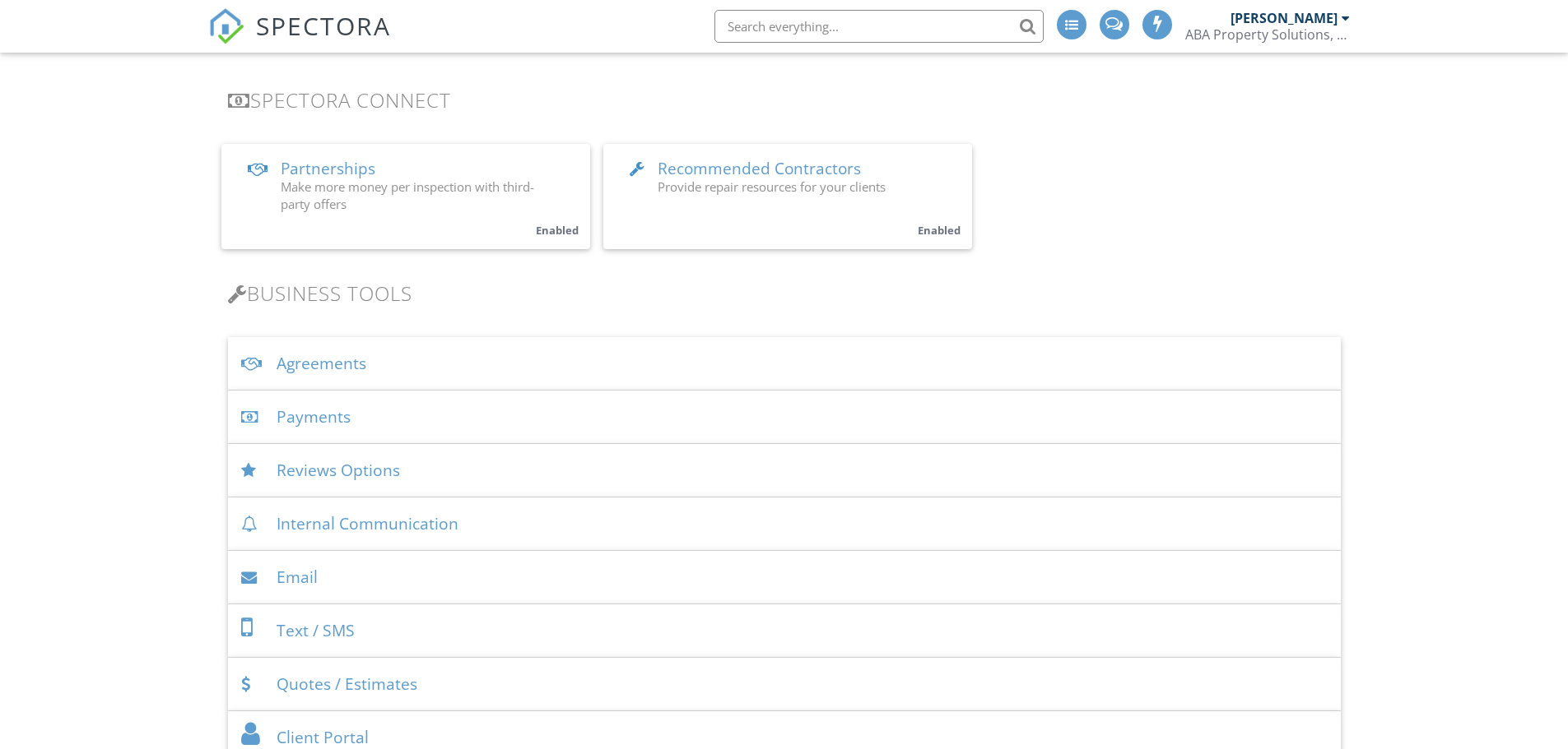
scroll to position [329, 0]
click at [426, 418] on div "Payments" at bounding box center [784, 412] width 1113 height 54
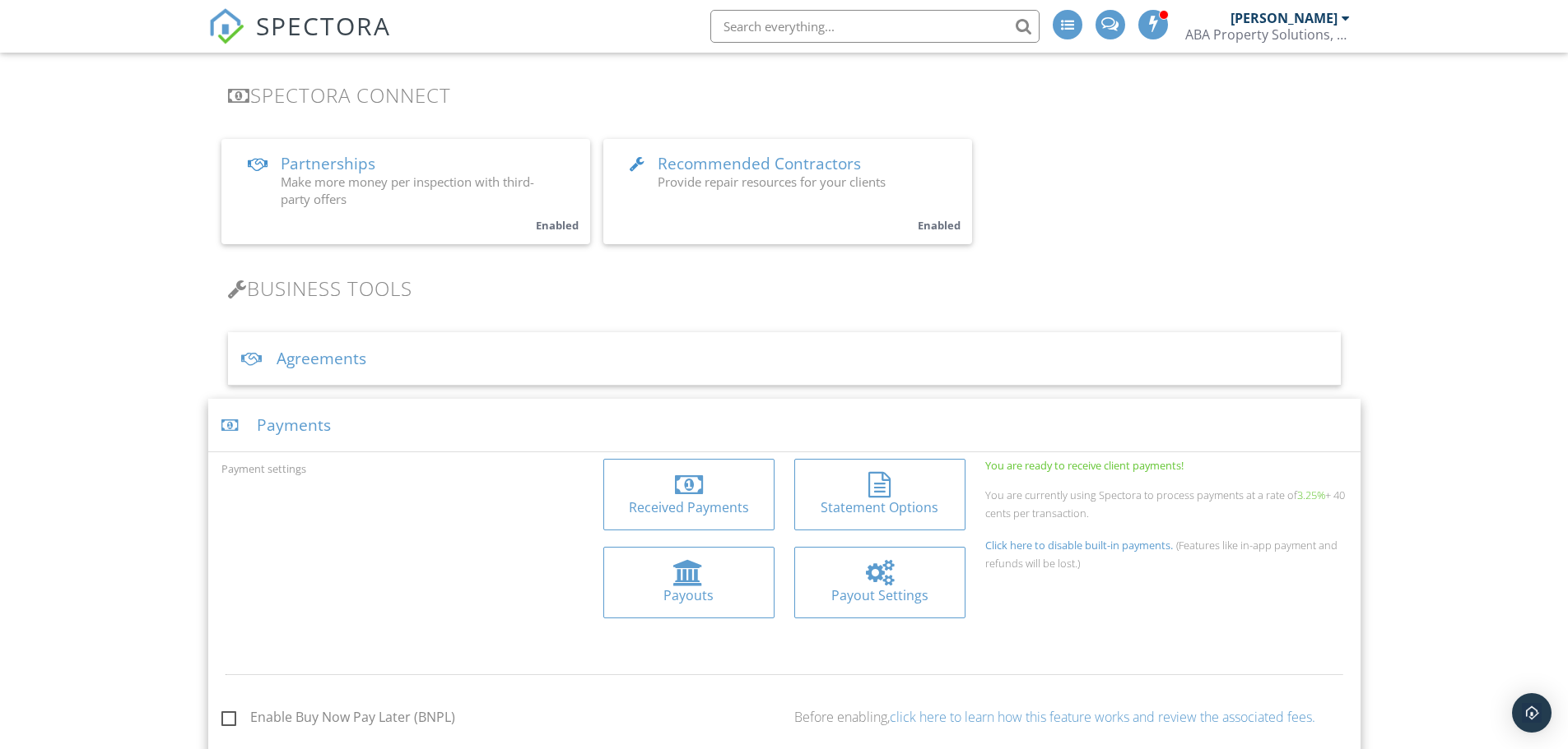
click at [712, 495] on div at bounding box center [688, 486] width 145 height 26
